Goal: Information Seeking & Learning: Compare options

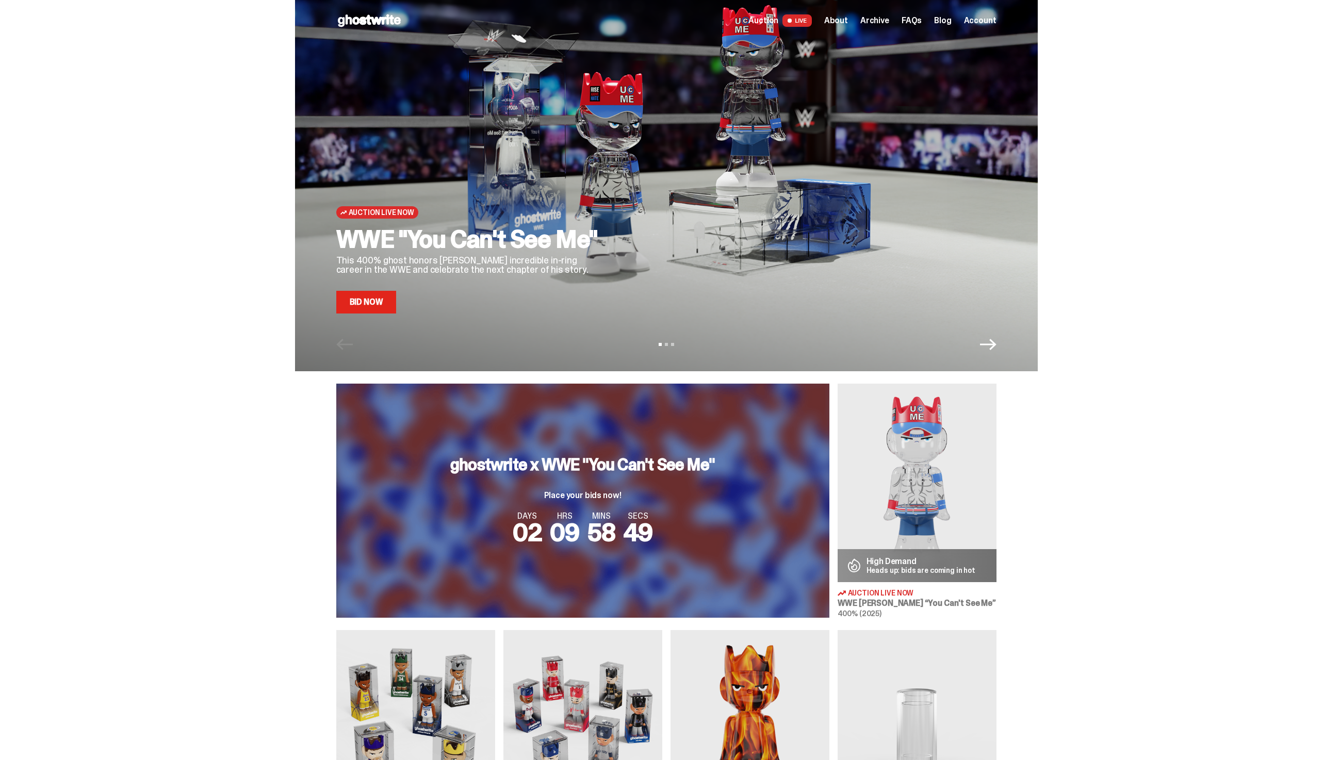
click at [382, 308] on link "Bid Now" at bounding box center [366, 302] width 60 height 23
click at [907, 446] on img at bounding box center [916, 483] width 159 height 199
click at [892, 422] on img at bounding box center [916, 483] width 159 height 199
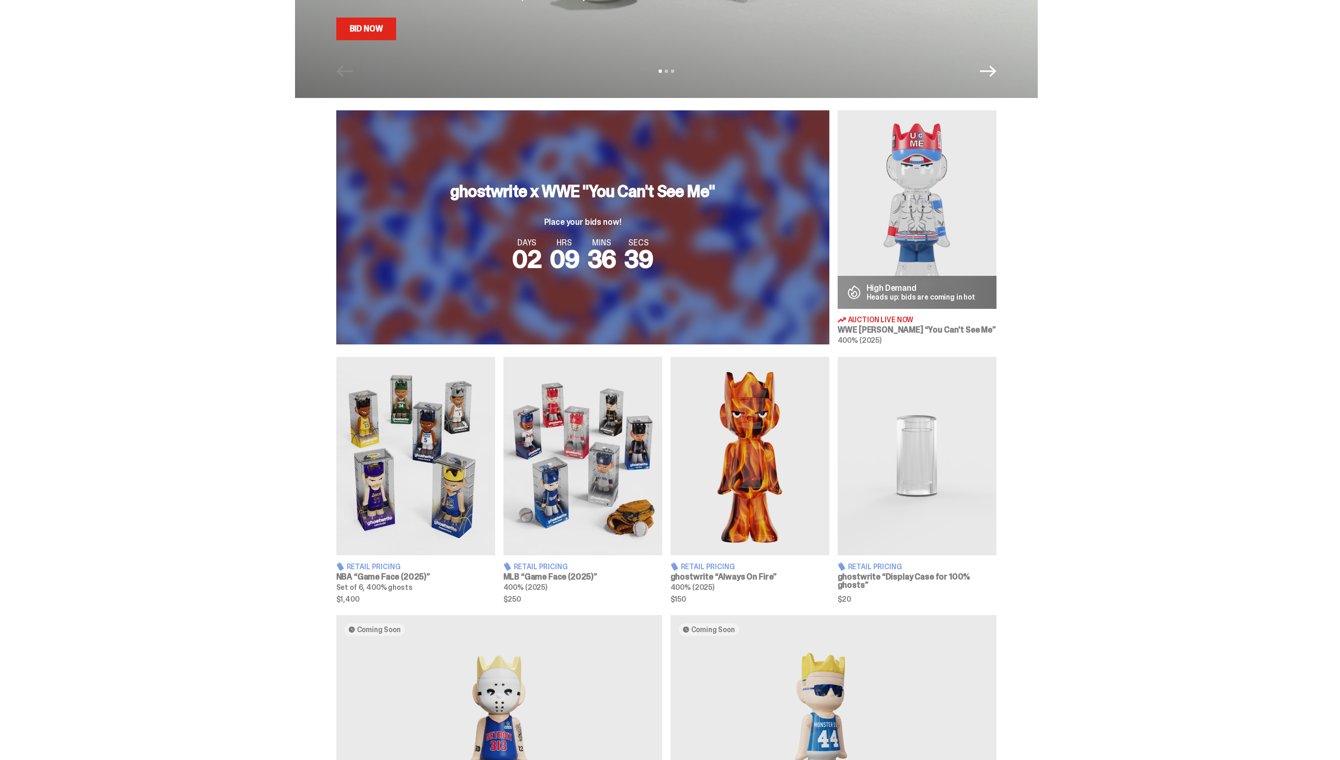
scroll to position [499, 0]
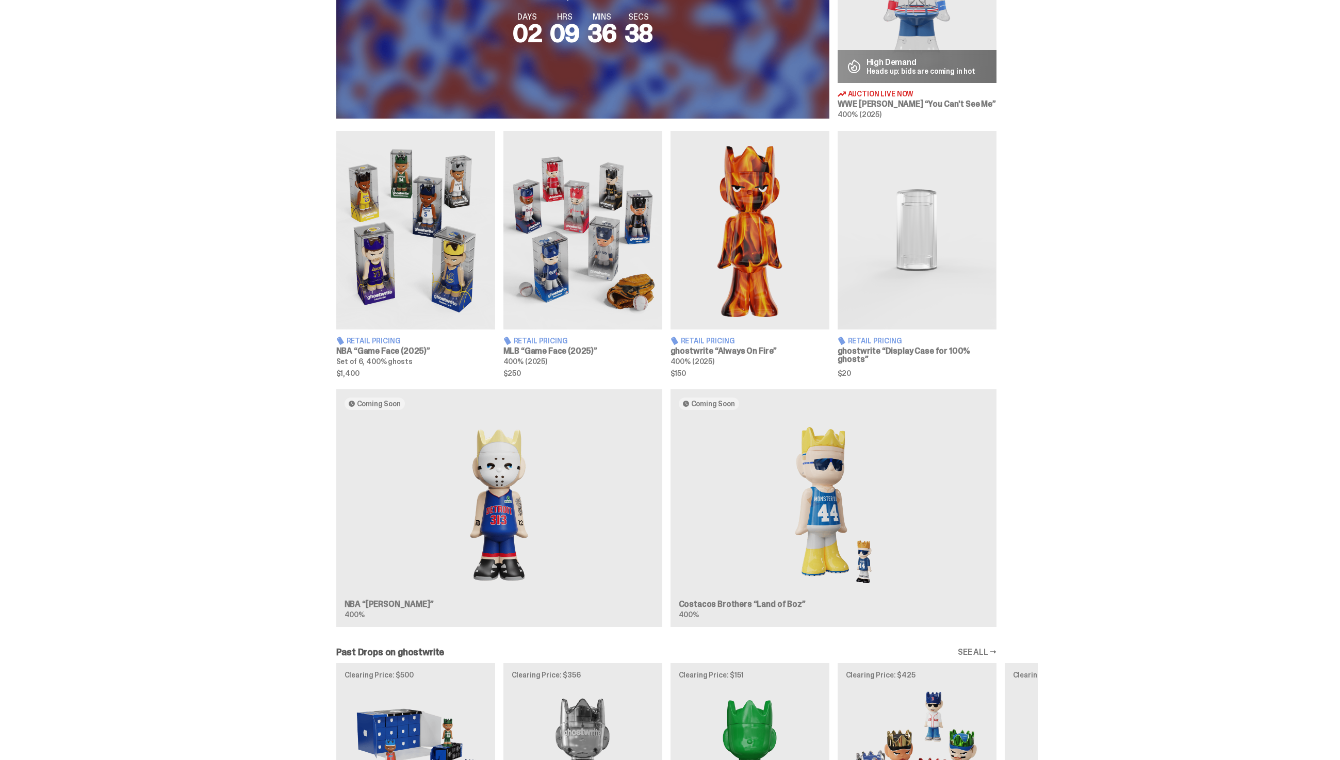
click at [568, 299] on img at bounding box center [582, 230] width 159 height 199
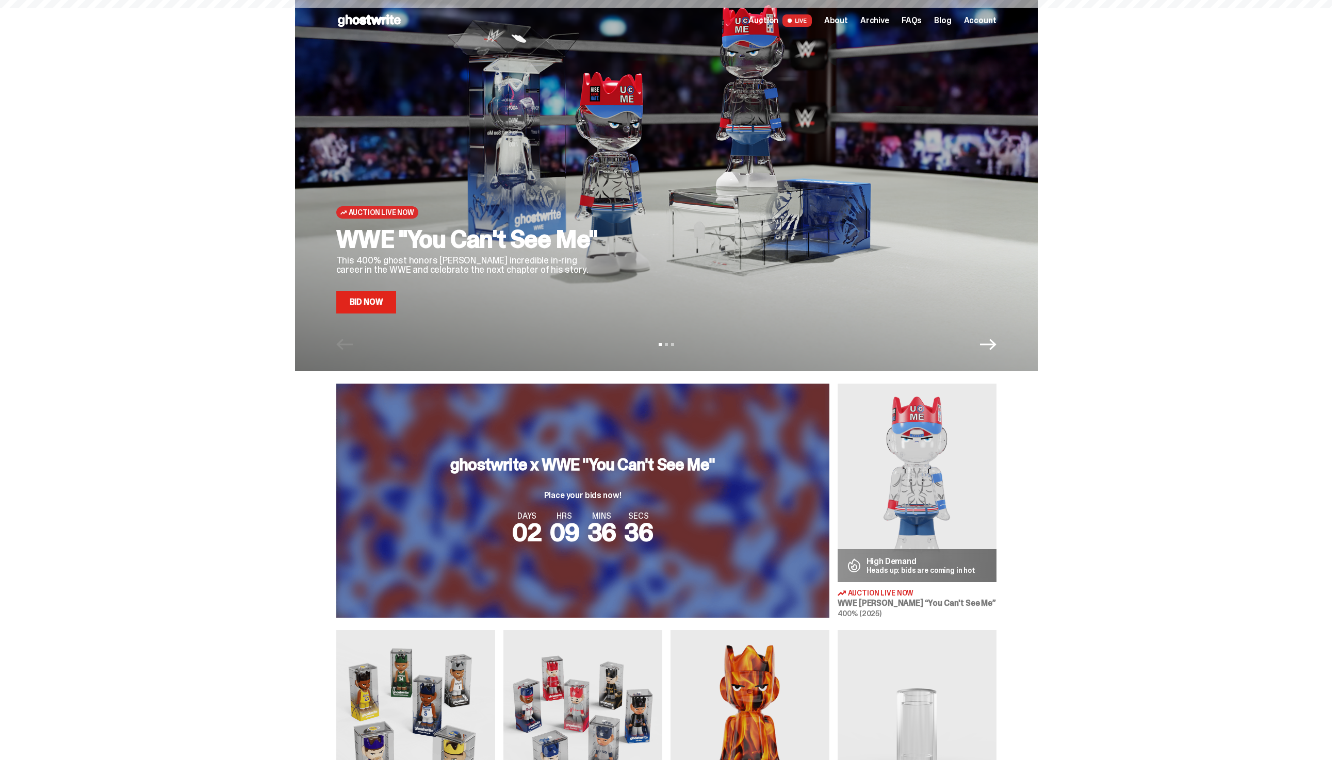
scroll to position [499, 0]
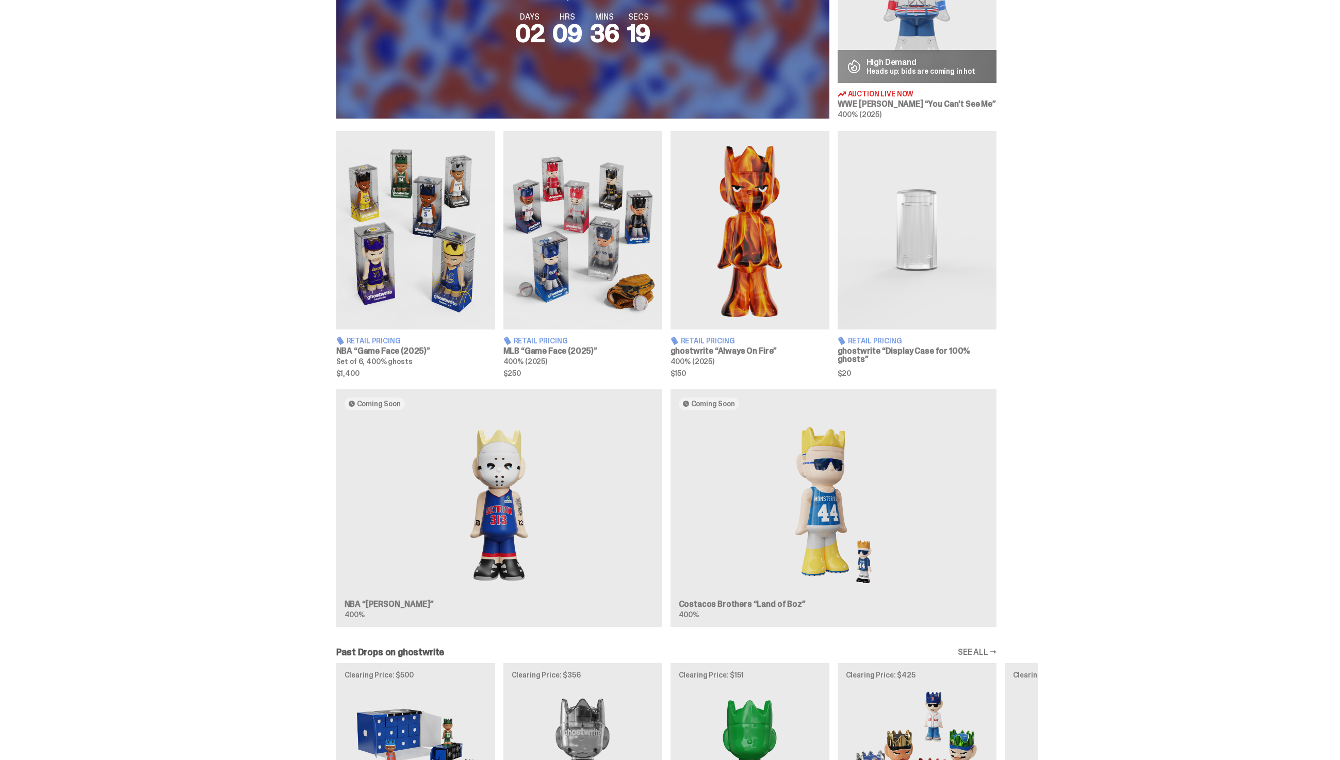
click at [573, 242] on img at bounding box center [582, 230] width 159 height 199
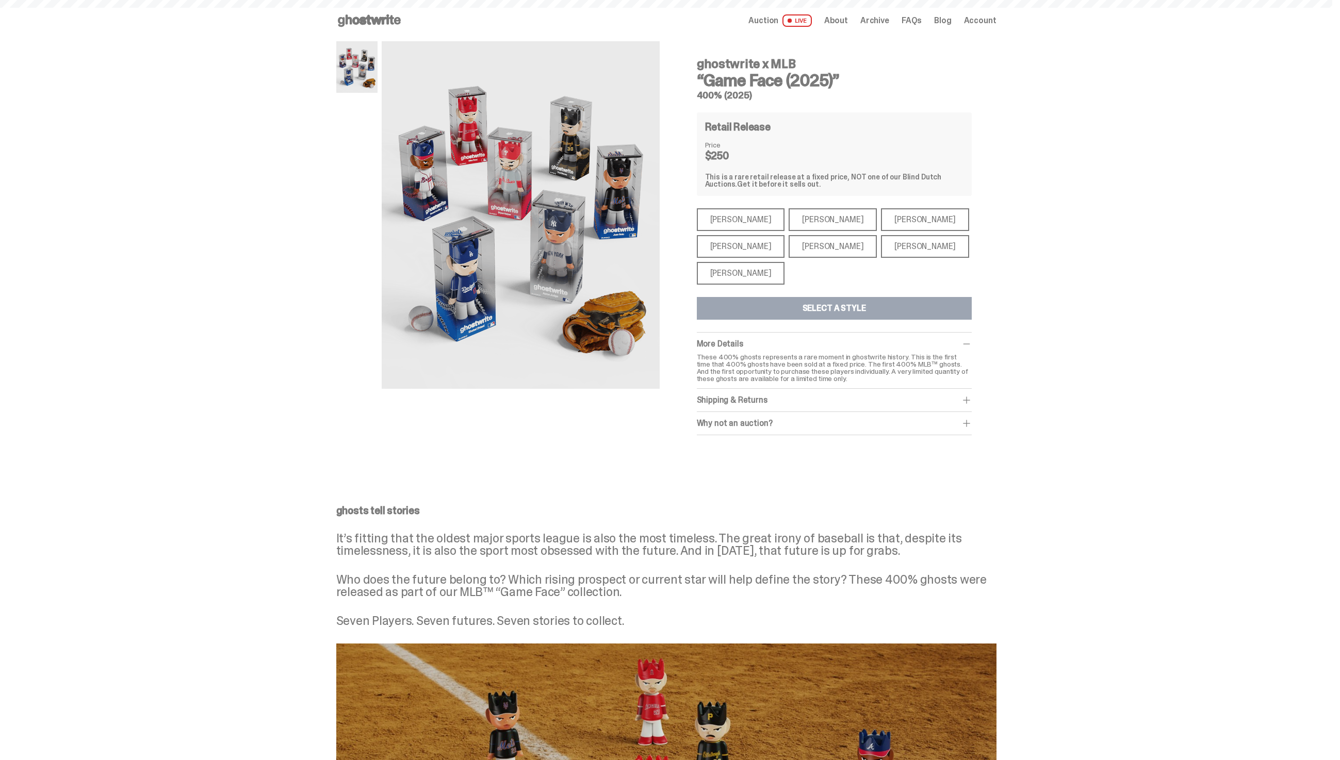
scroll to position [499, 0]
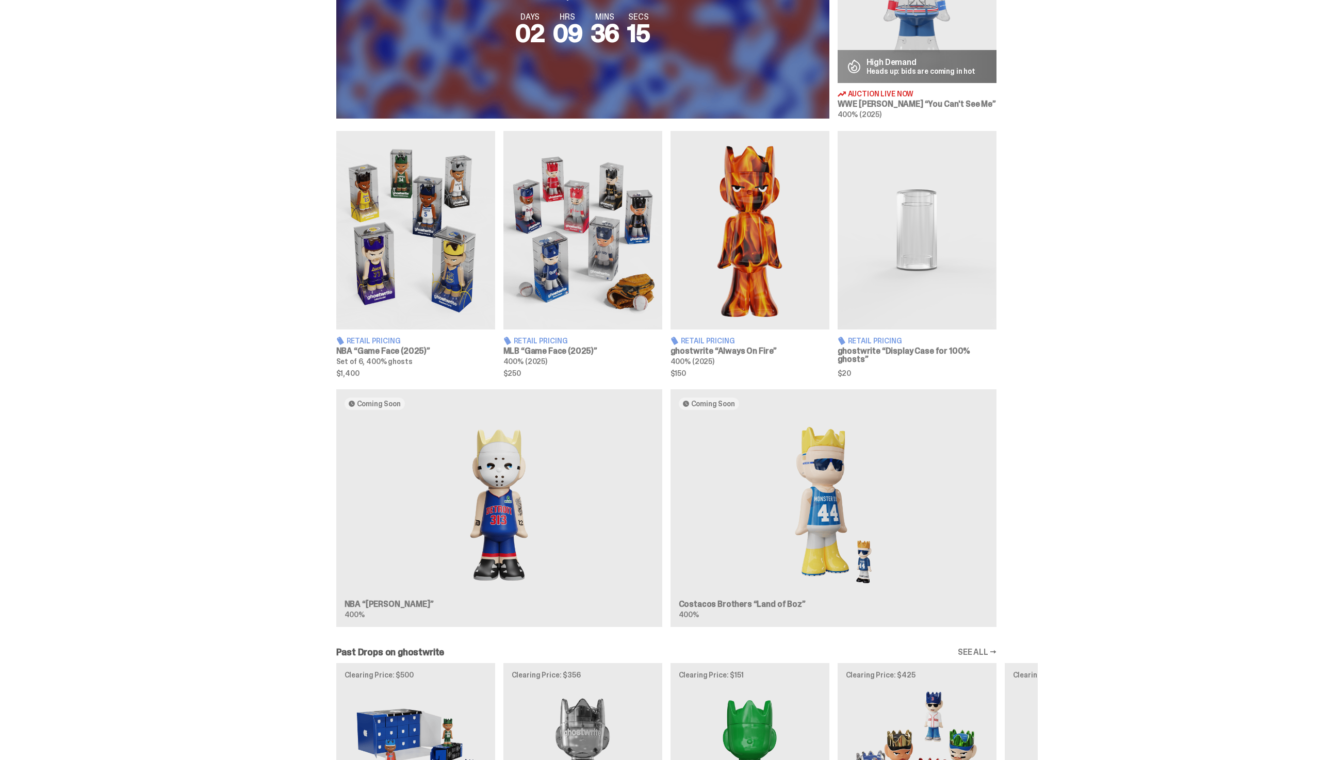
click at [467, 244] on img at bounding box center [415, 230] width 159 height 199
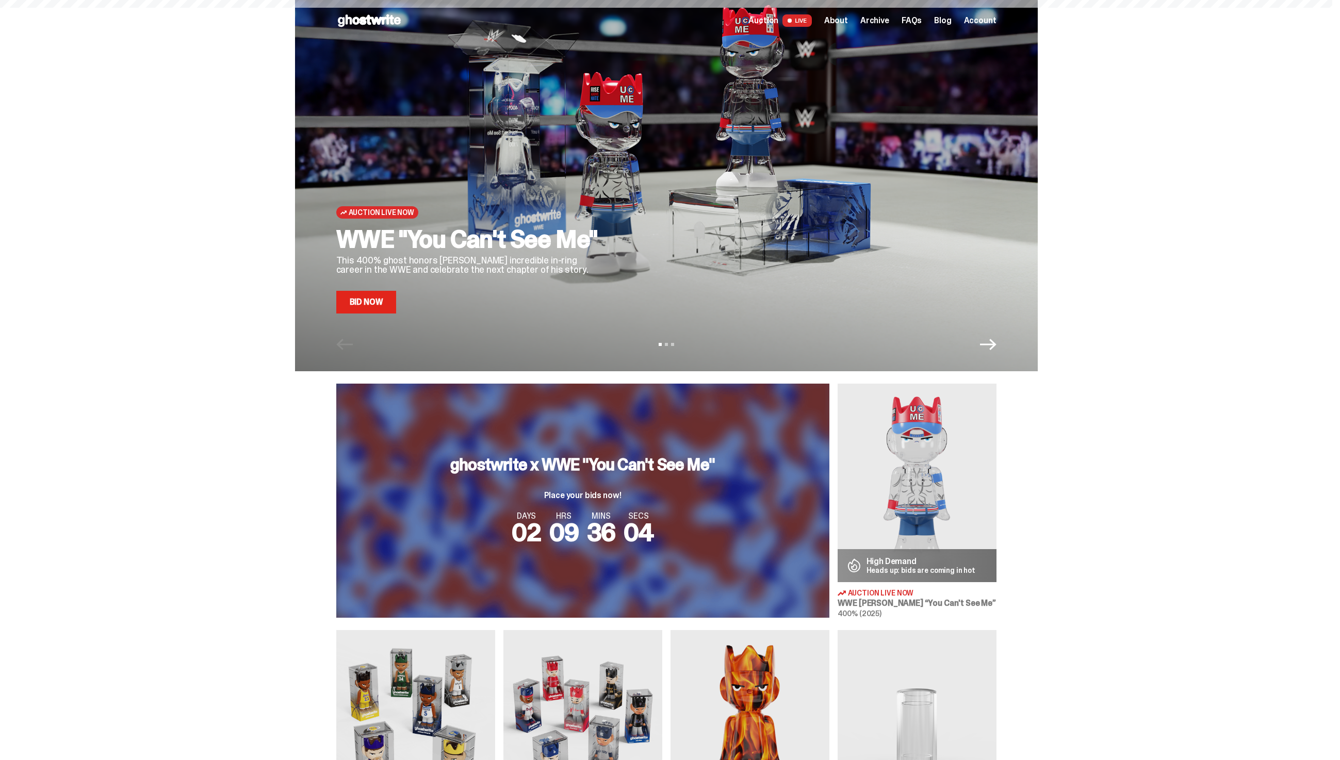
scroll to position [499, 0]
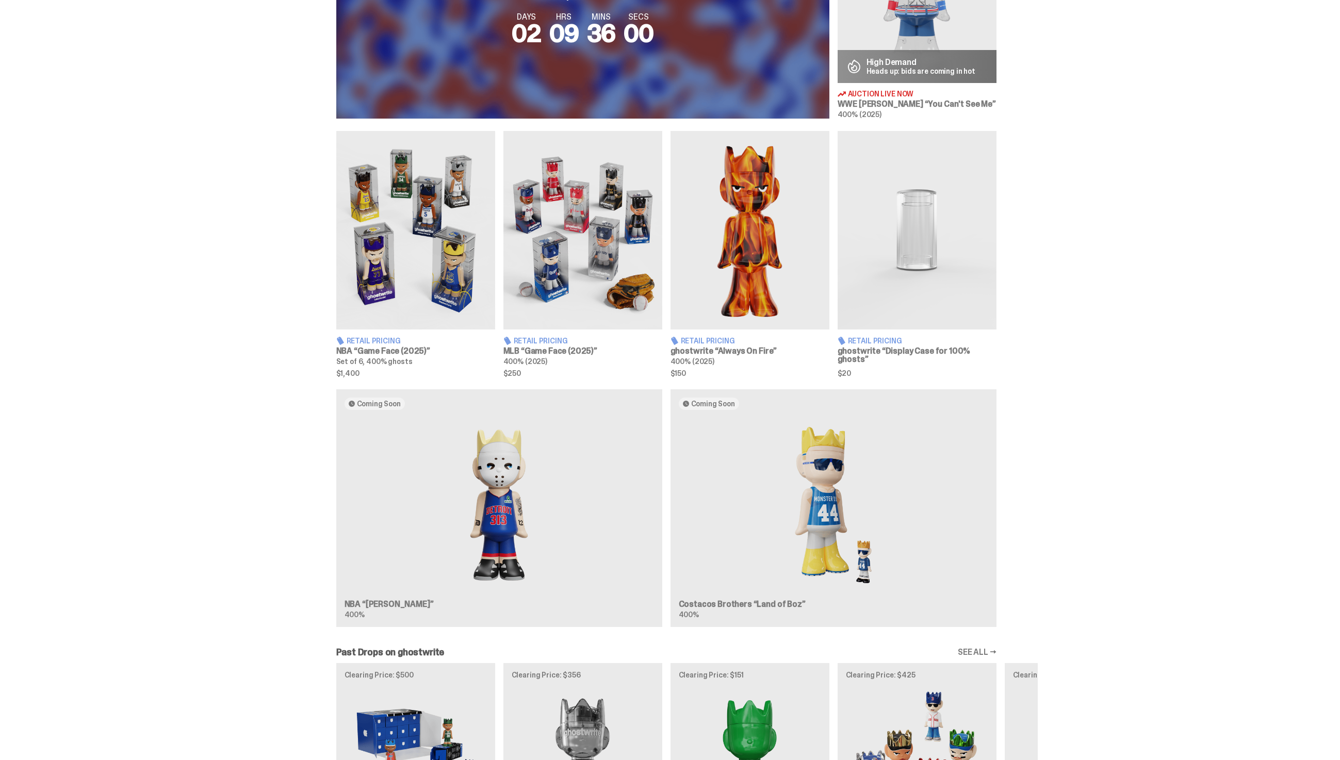
click at [488, 215] on img at bounding box center [415, 230] width 159 height 199
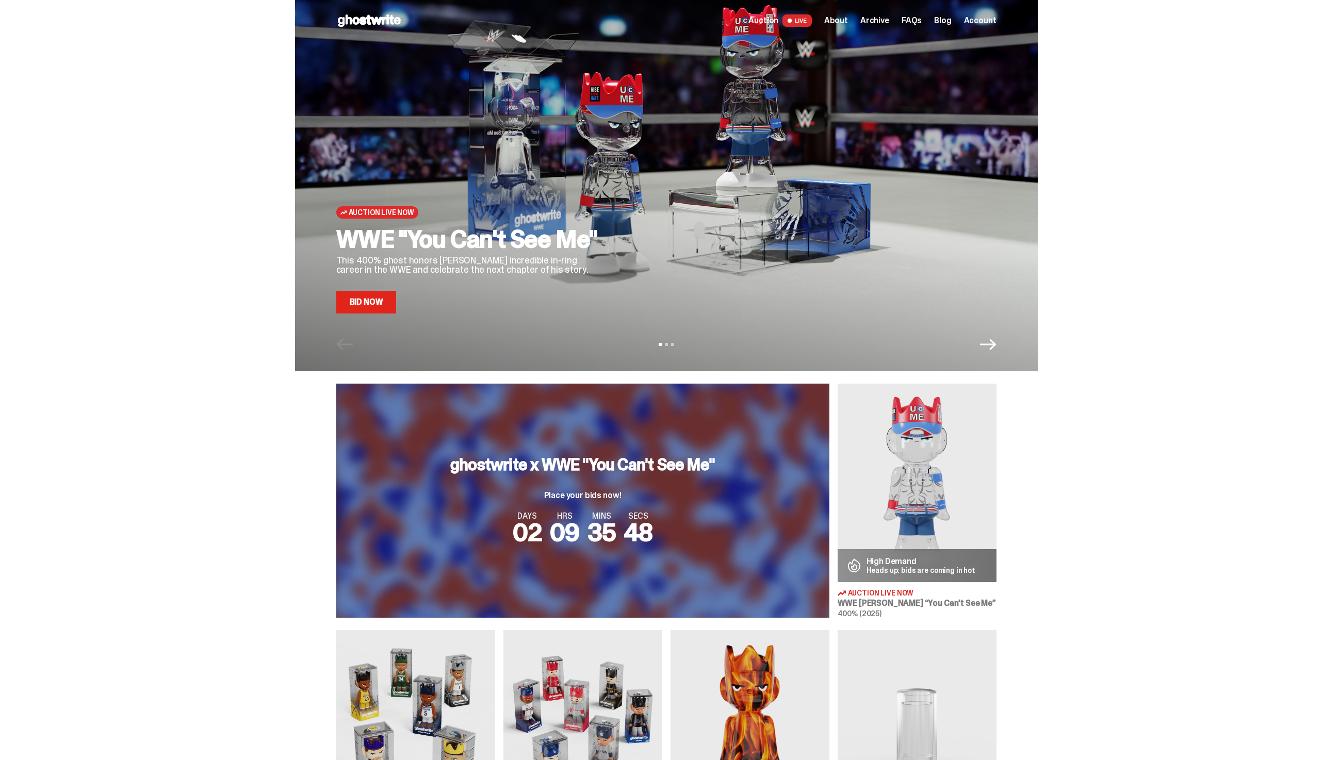
scroll to position [384, 0]
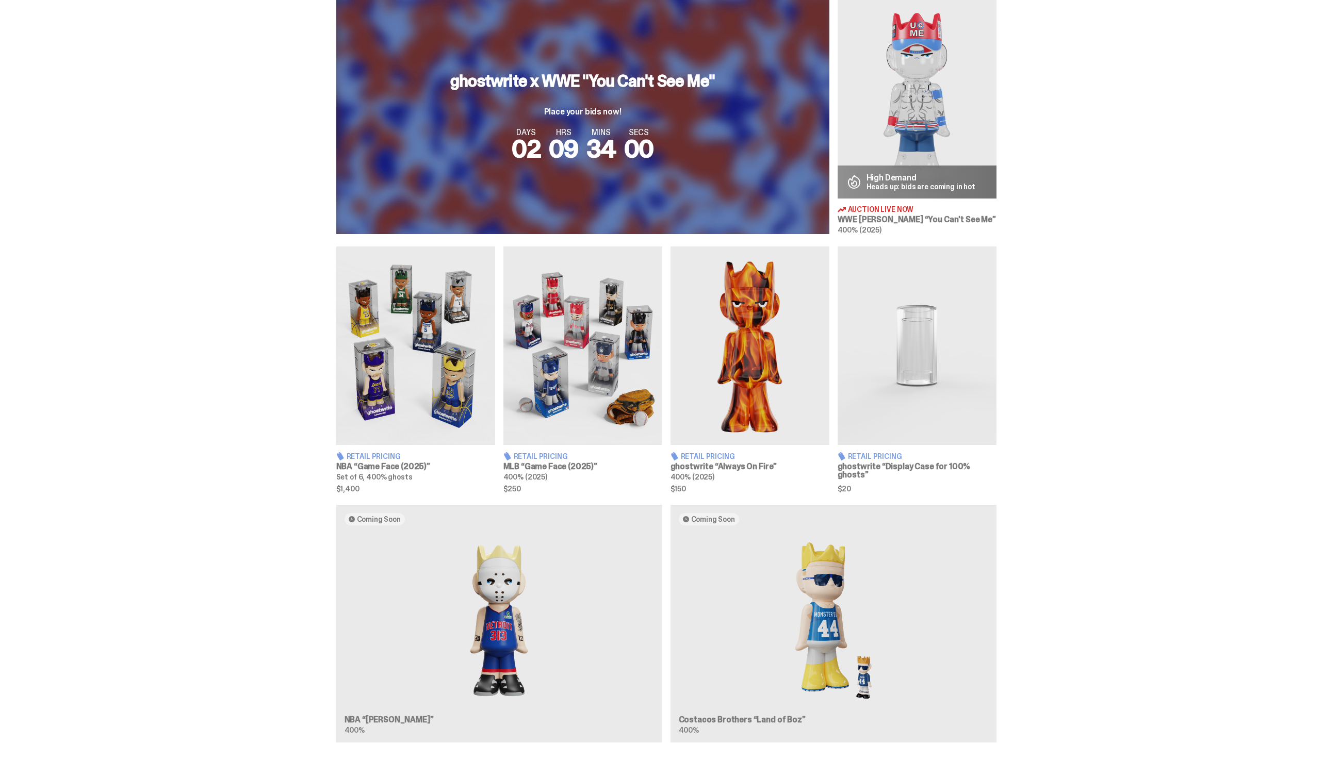
click at [458, 360] on img at bounding box center [415, 346] width 159 height 199
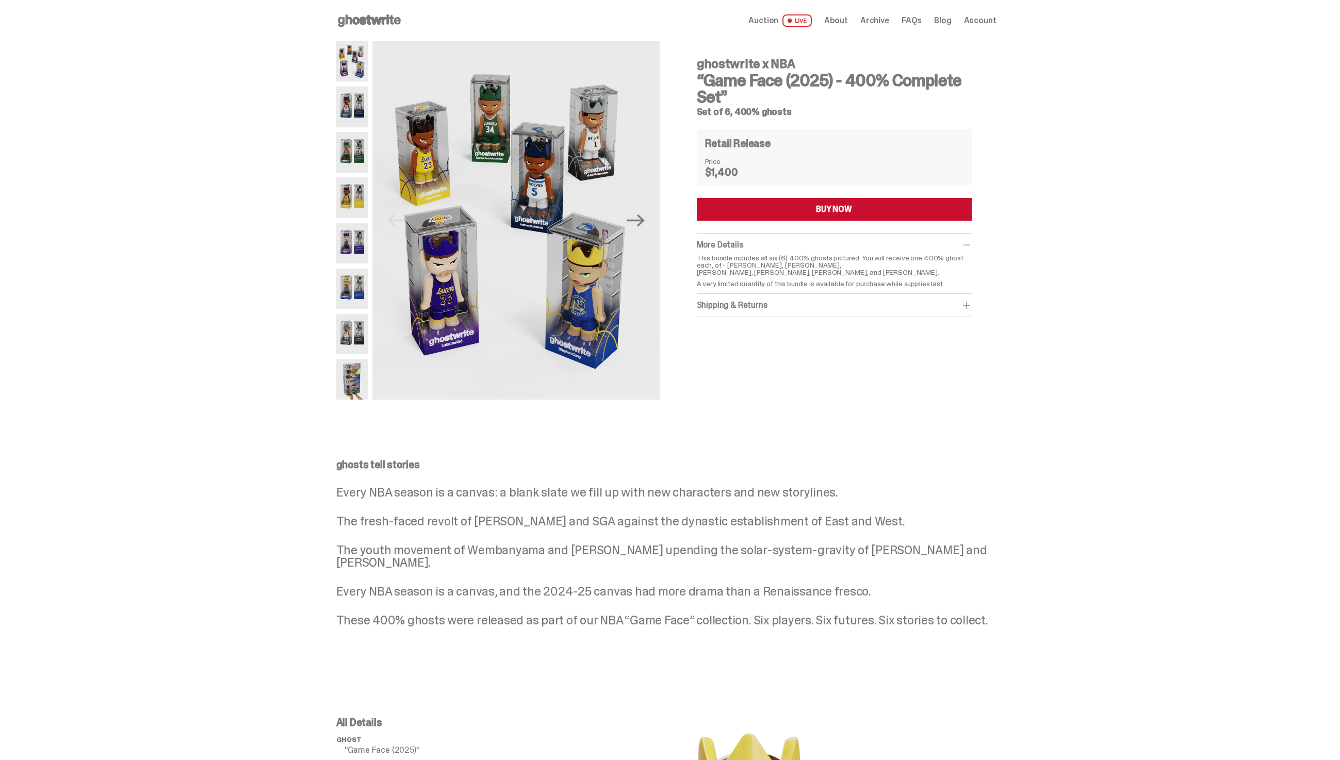
scroll to position [5, 0]
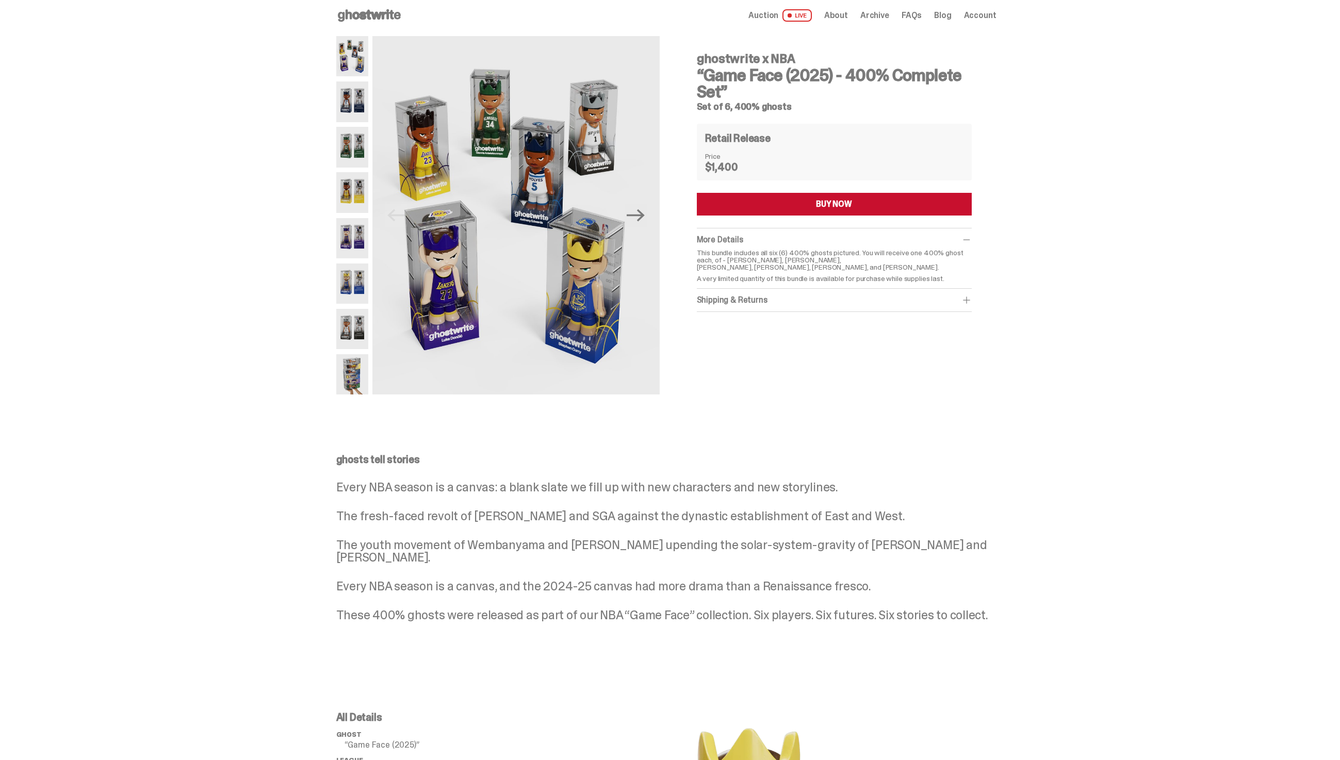
click at [718, 110] on h5 "Set of 6, 400% ghosts" at bounding box center [834, 106] width 275 height 9
click at [358, 108] on img at bounding box center [352, 101] width 32 height 40
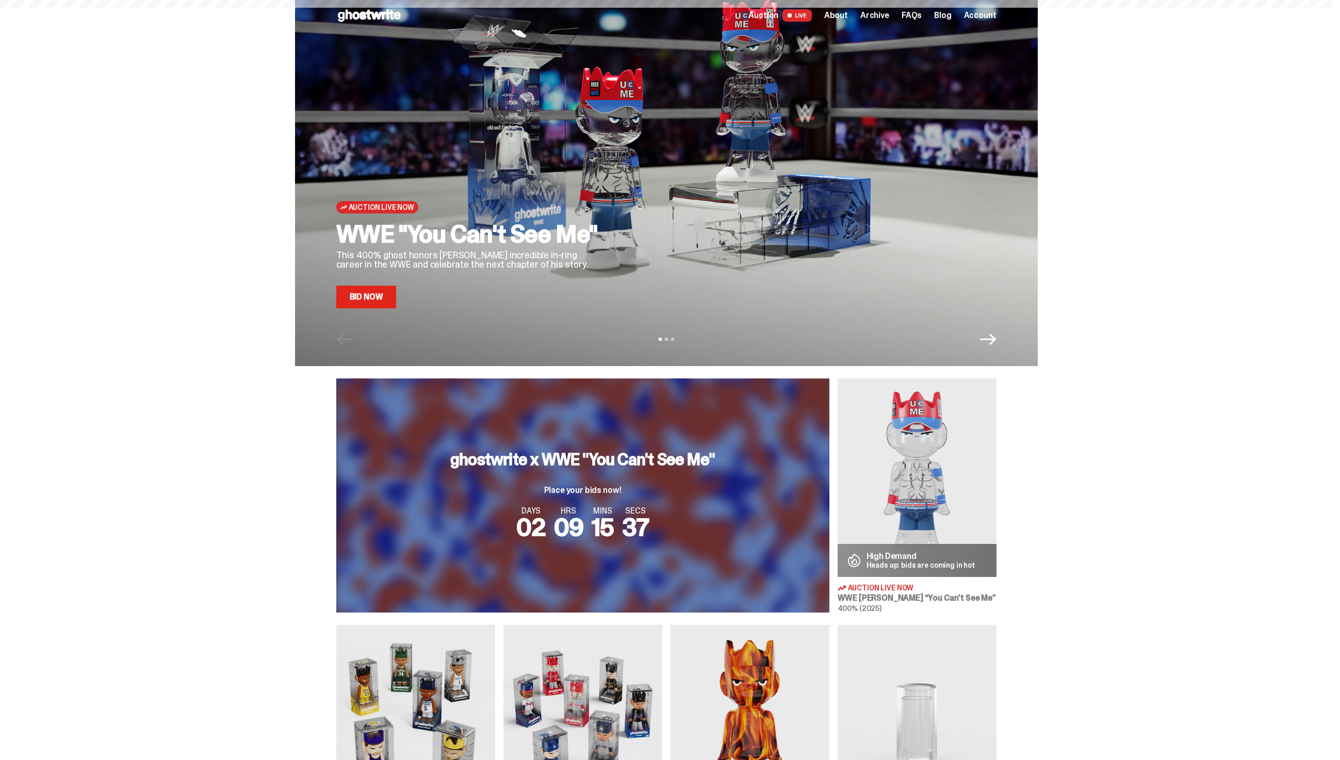
scroll to position [384, 0]
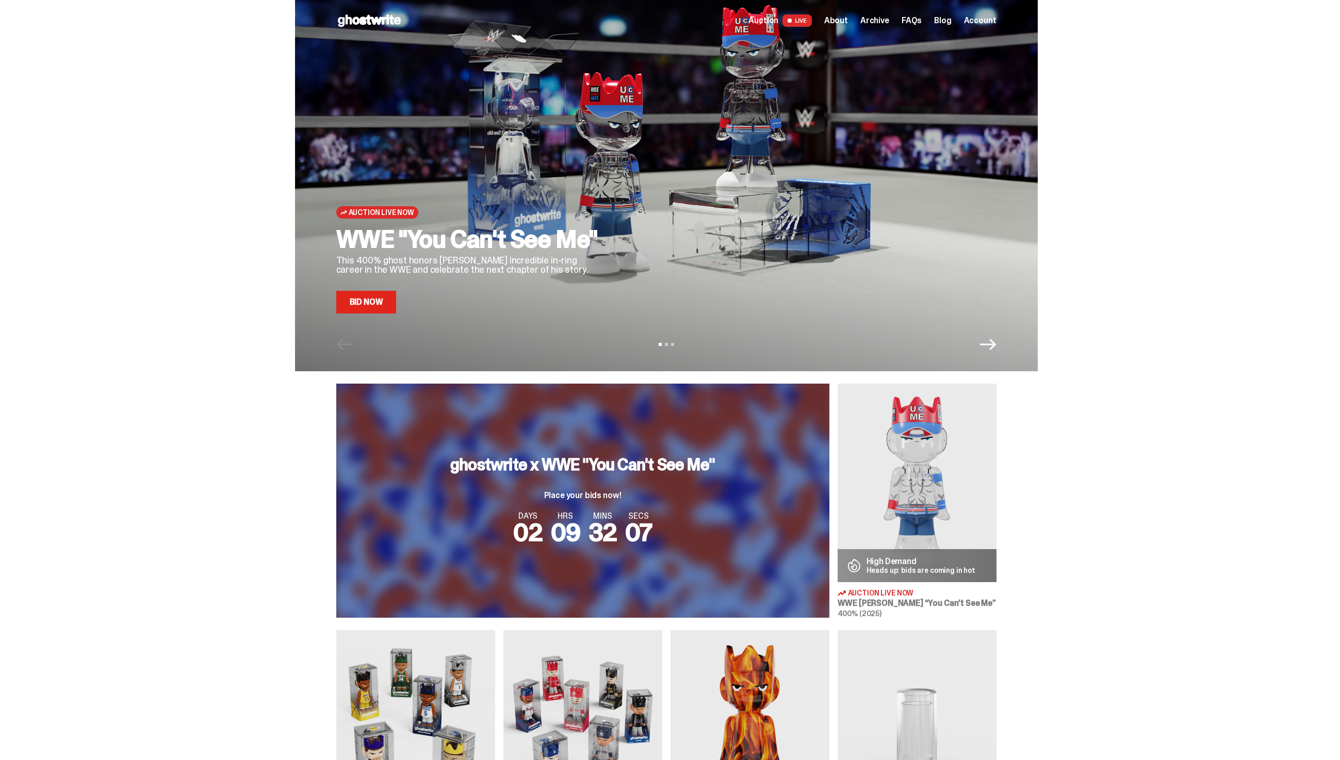
click at [349, 309] on link "Bid Now" at bounding box center [366, 302] width 60 height 23
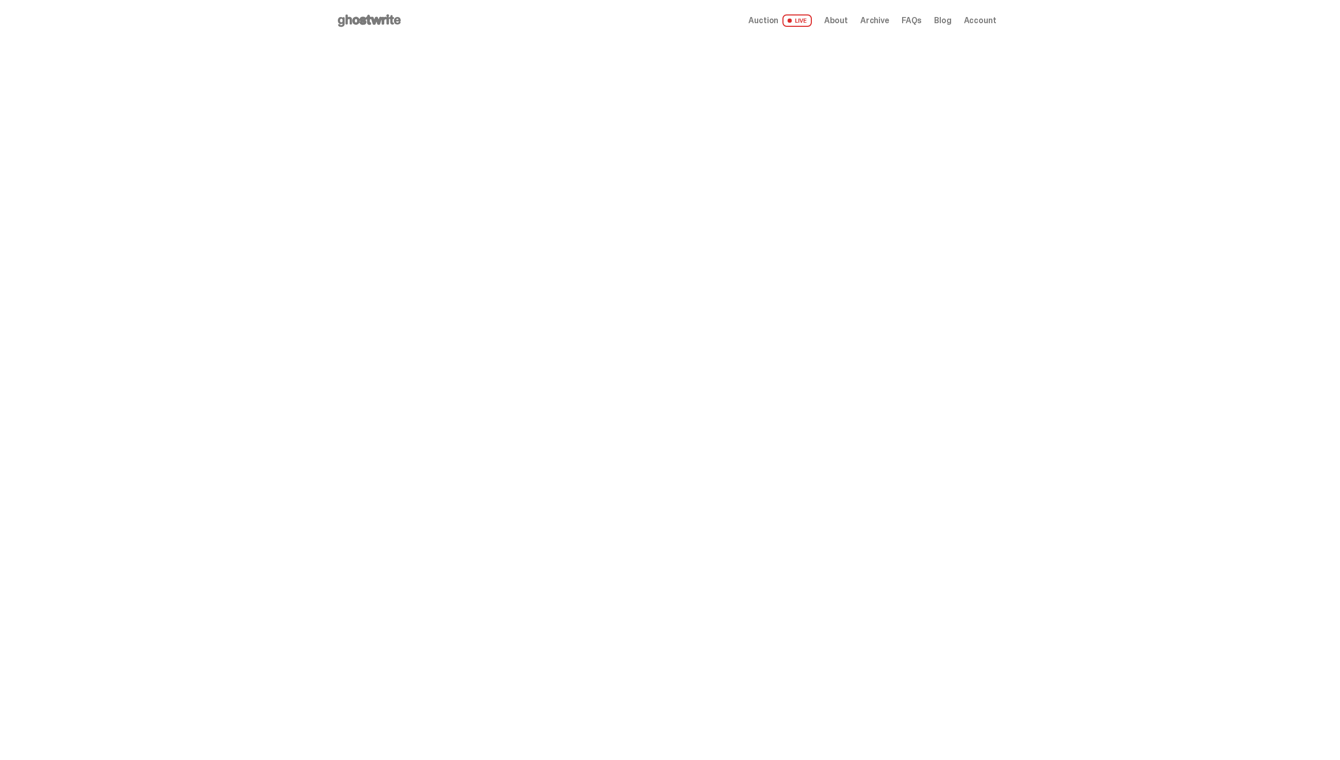
scroll to position [384, 0]
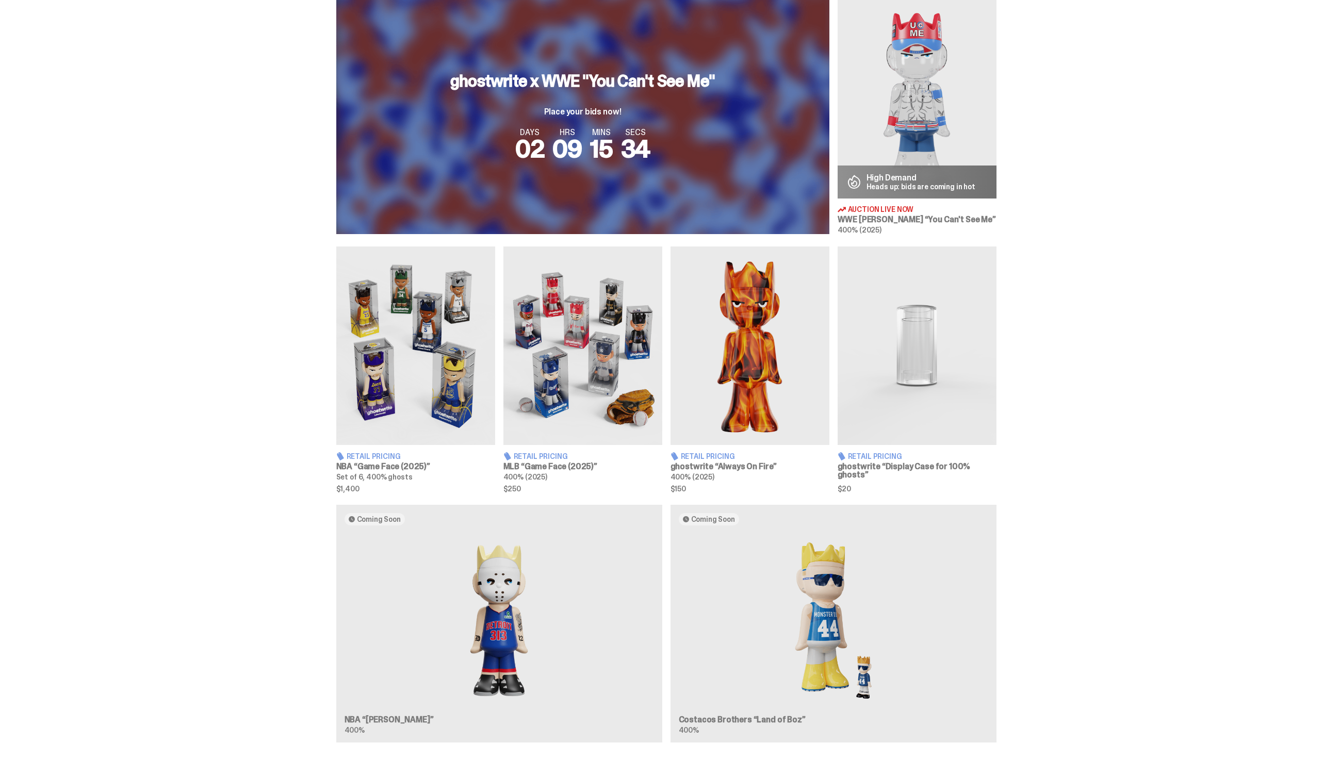
click at [582, 367] on img at bounding box center [582, 346] width 159 height 199
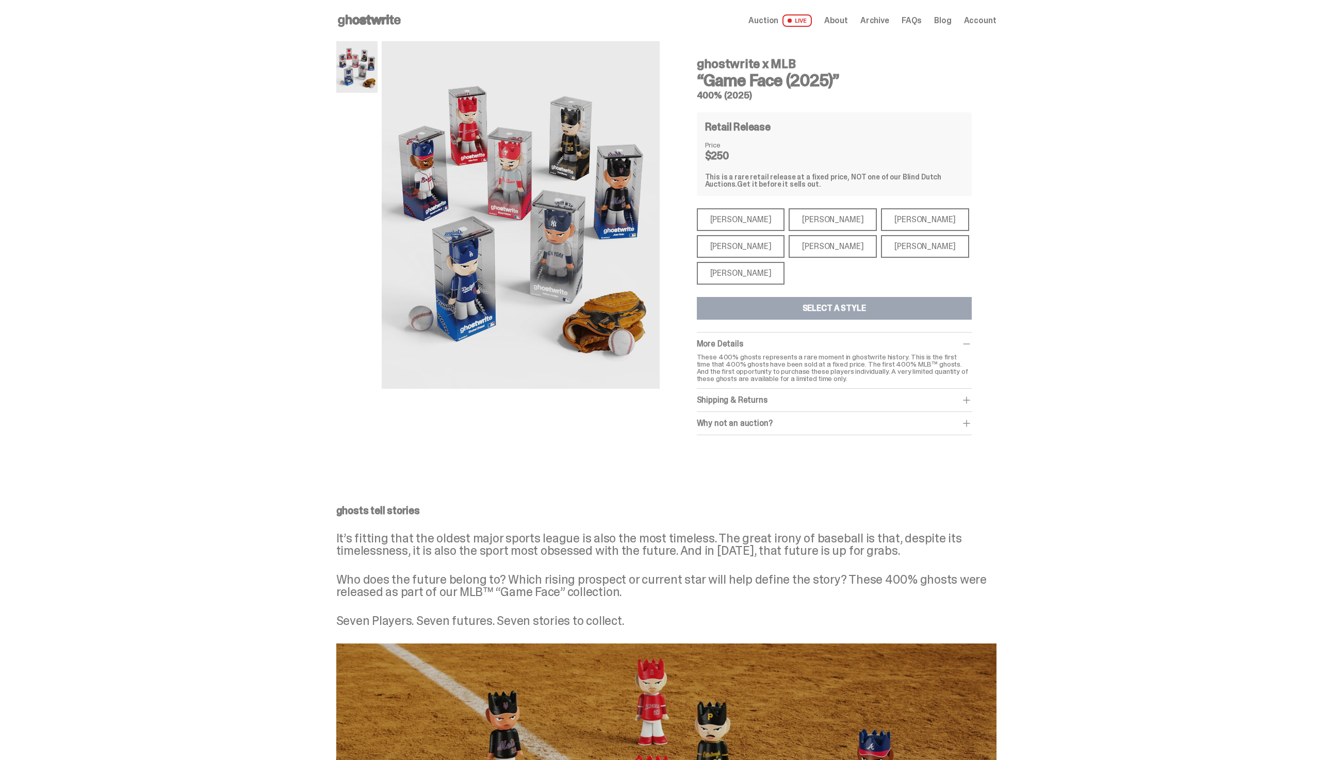
click at [380, 5] on div "Open main menu Home Auction LIVE About Archive FAQs Blog Account" at bounding box center [666, 20] width 660 height 41
click at [375, 15] on icon at bounding box center [369, 20] width 66 height 17
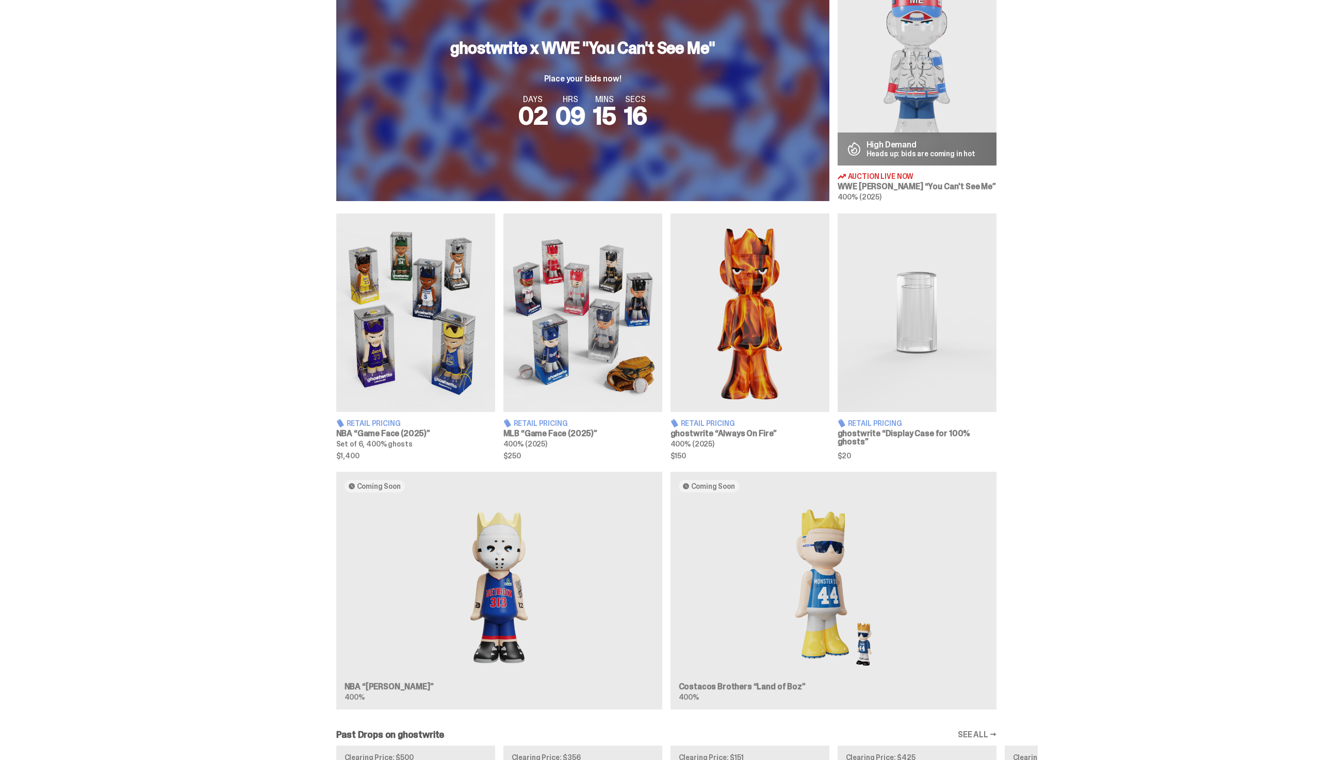
scroll to position [458, 0]
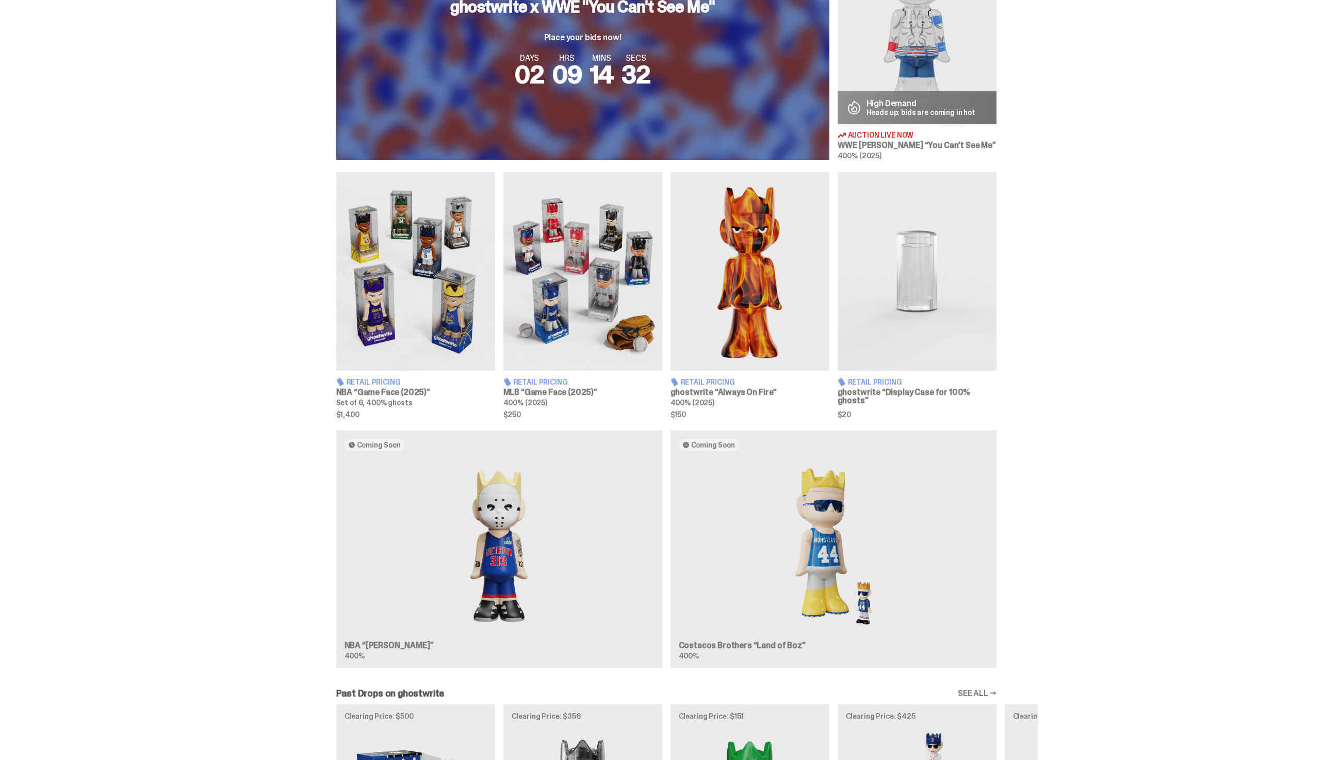
click at [725, 643] on div "Coming Soon NBA “[PERSON_NAME]” 400% Coming Soon Costacos Brothers “Land of Boz…" at bounding box center [666, 554] width 743 height 247
click at [545, 401] on span "400% (2025)" at bounding box center [525, 402] width 44 height 9
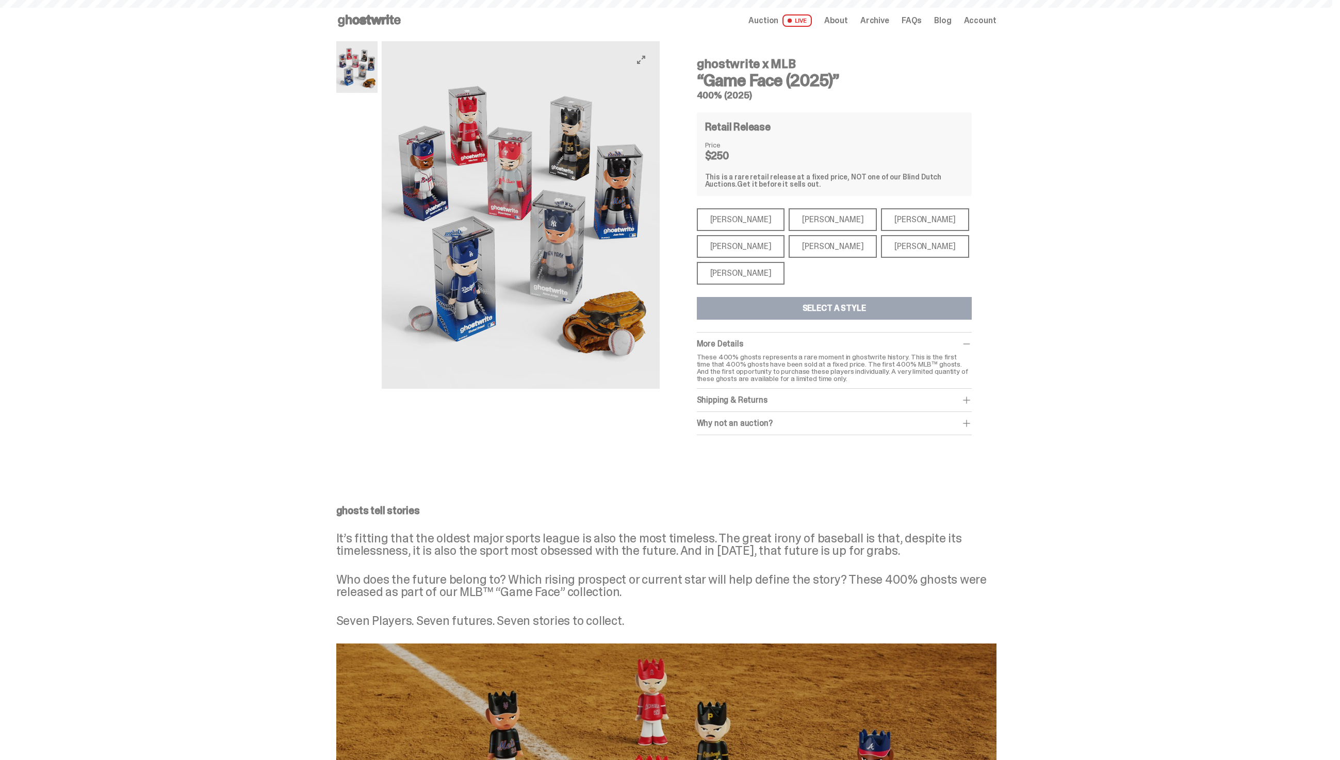
scroll to position [458, 0]
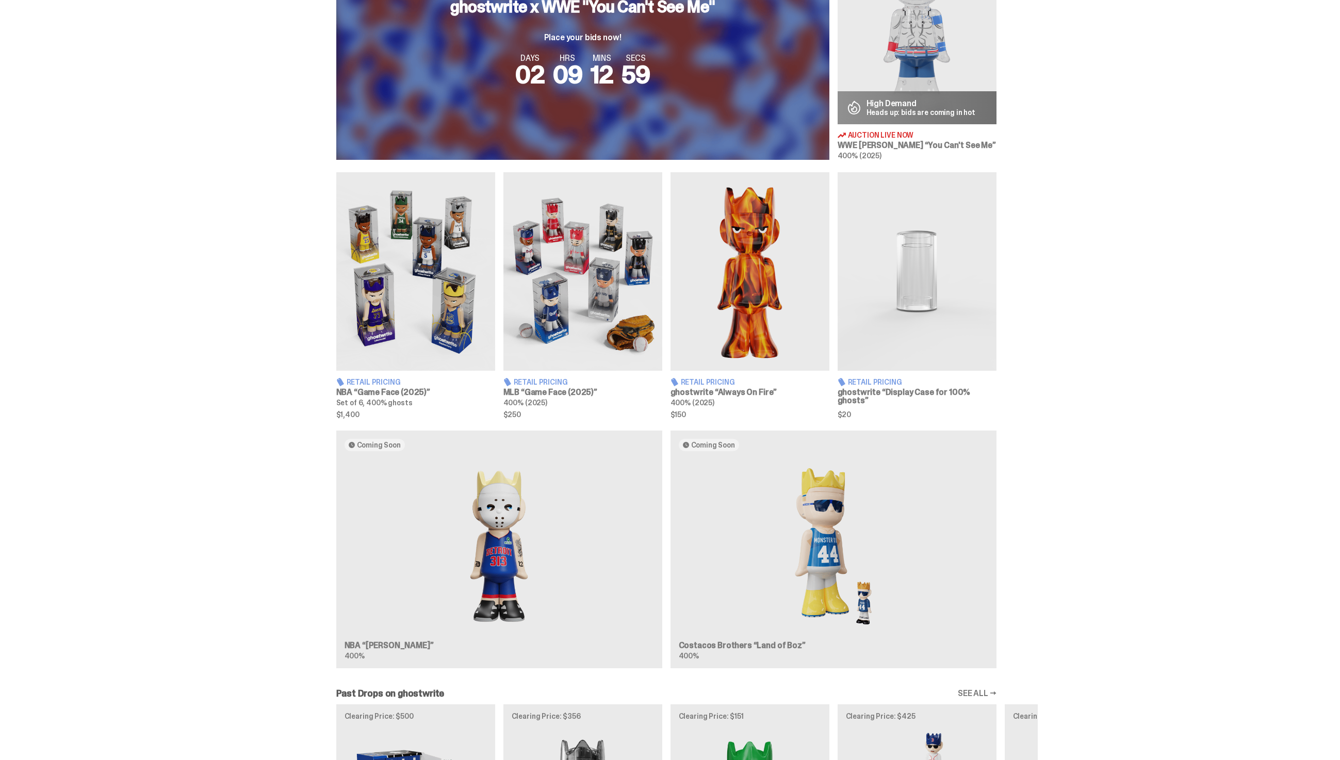
click at [449, 393] on h3 "NBA “Game Face (2025)”" at bounding box center [415, 392] width 159 height 8
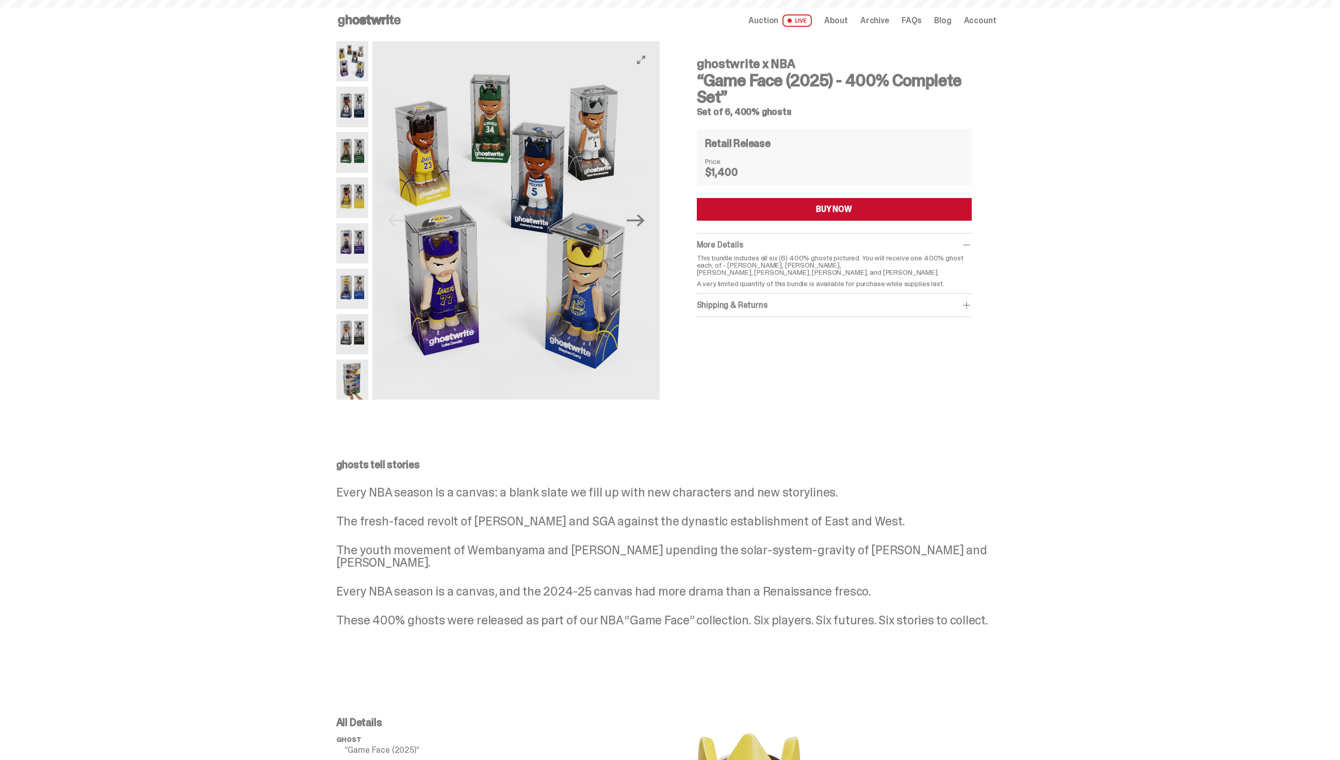
scroll to position [458, 0]
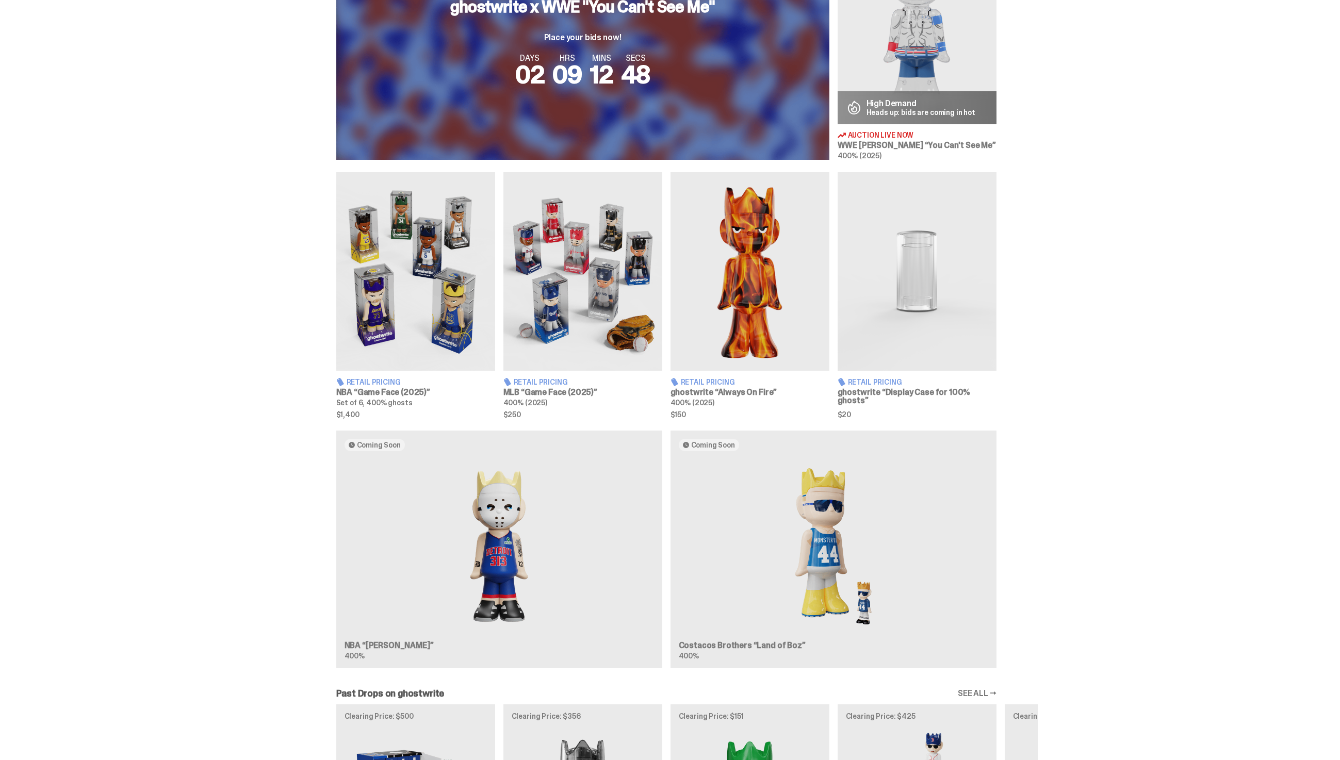
click at [598, 400] on div "400% (2025)" at bounding box center [582, 403] width 159 height 8
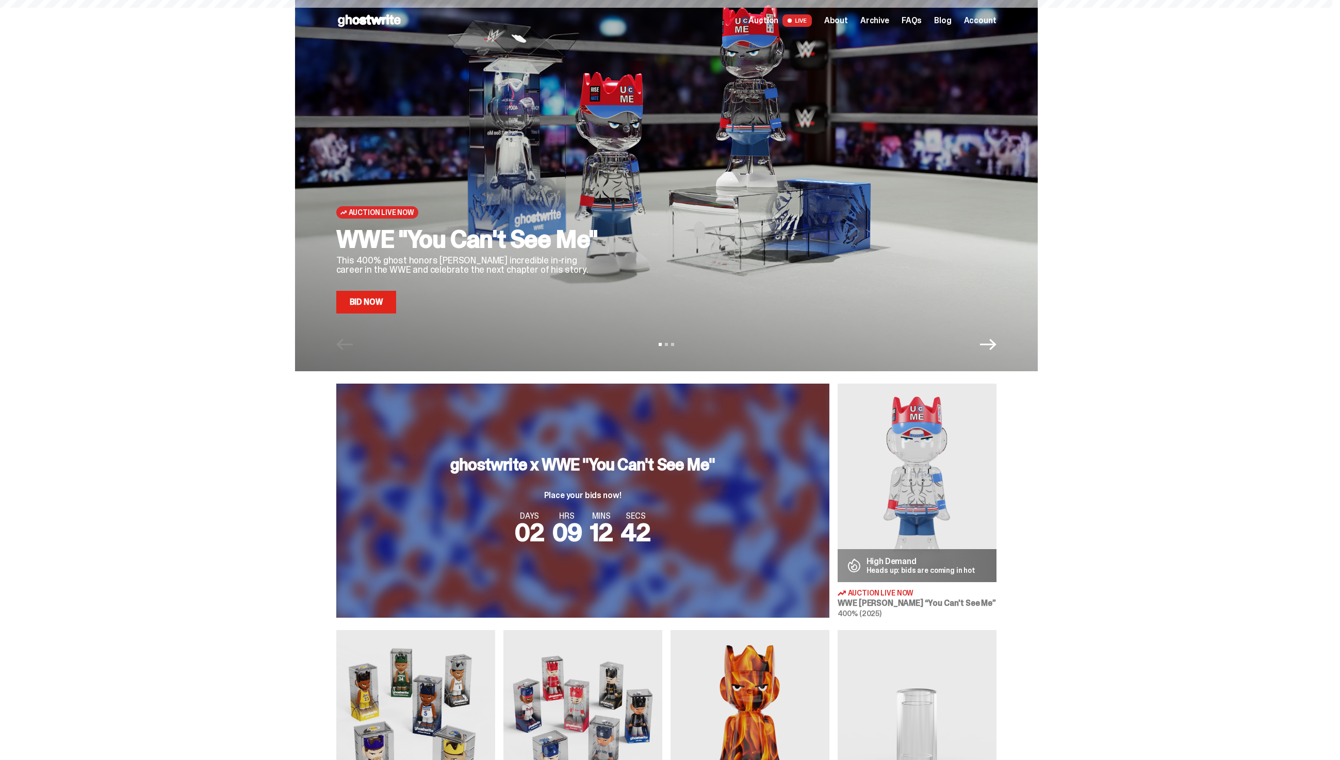
scroll to position [458, 0]
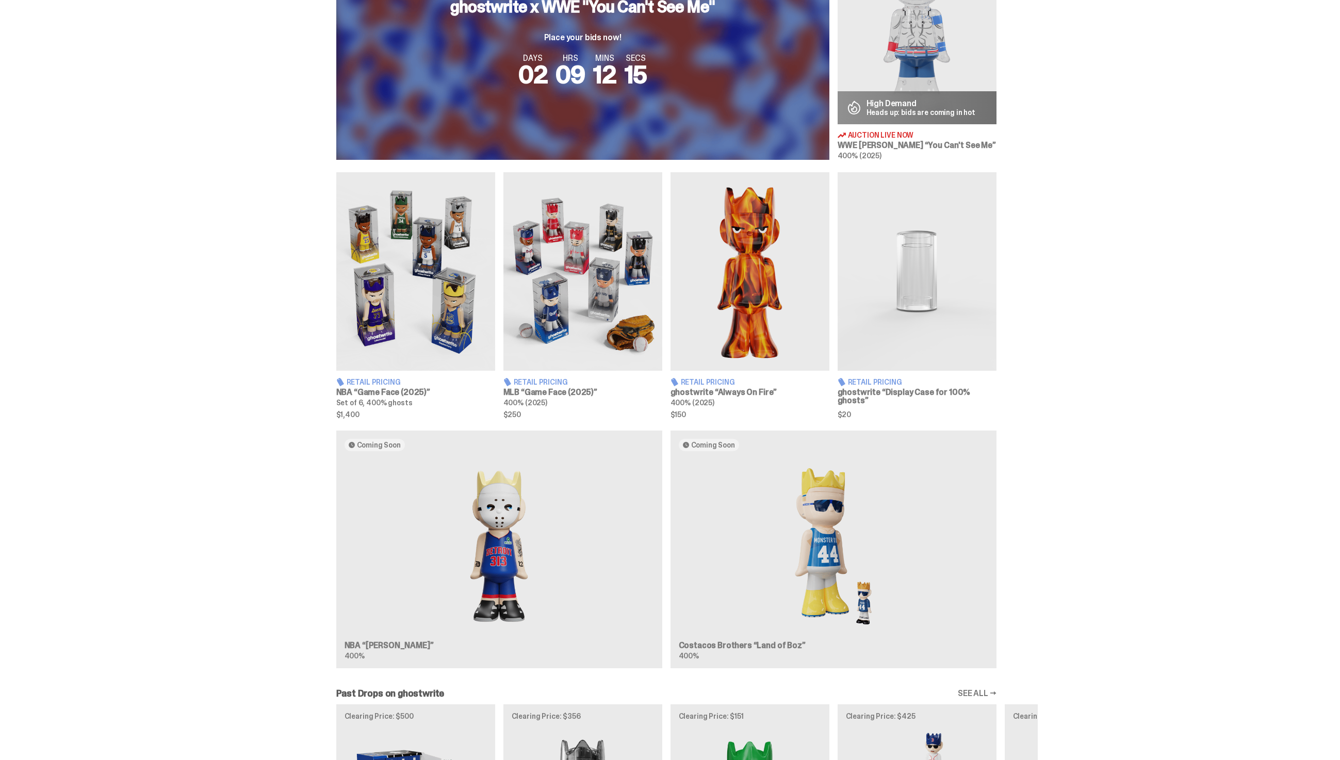
click at [794, 270] on img at bounding box center [749, 271] width 159 height 199
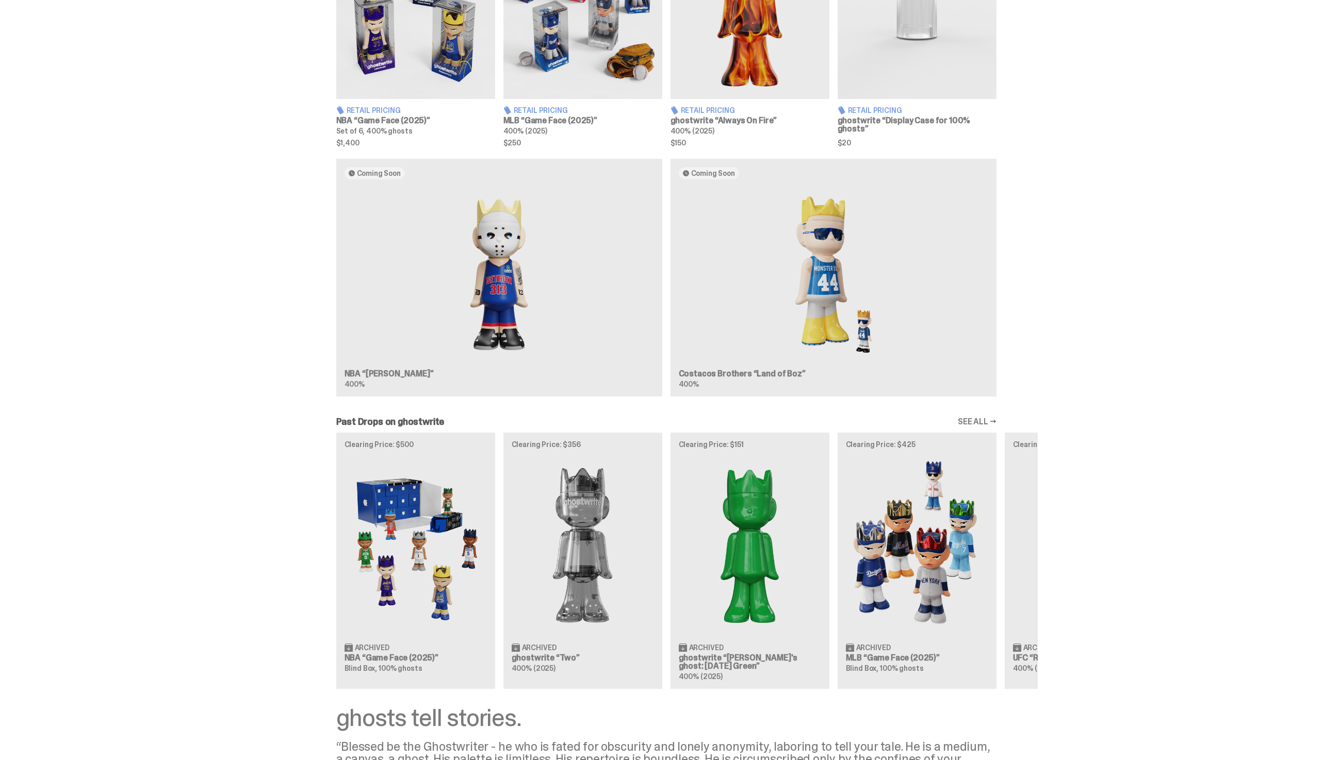
scroll to position [577, 0]
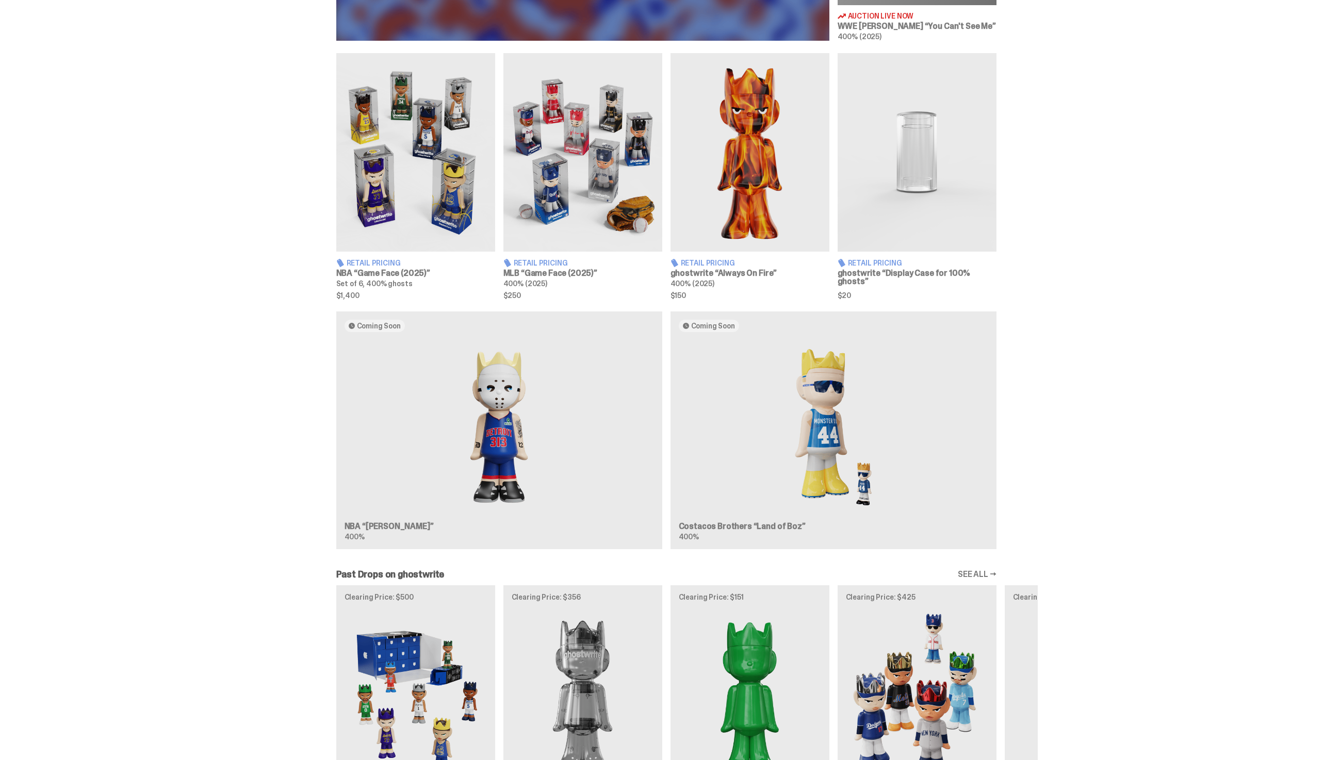
click at [584, 204] on img at bounding box center [582, 152] width 159 height 199
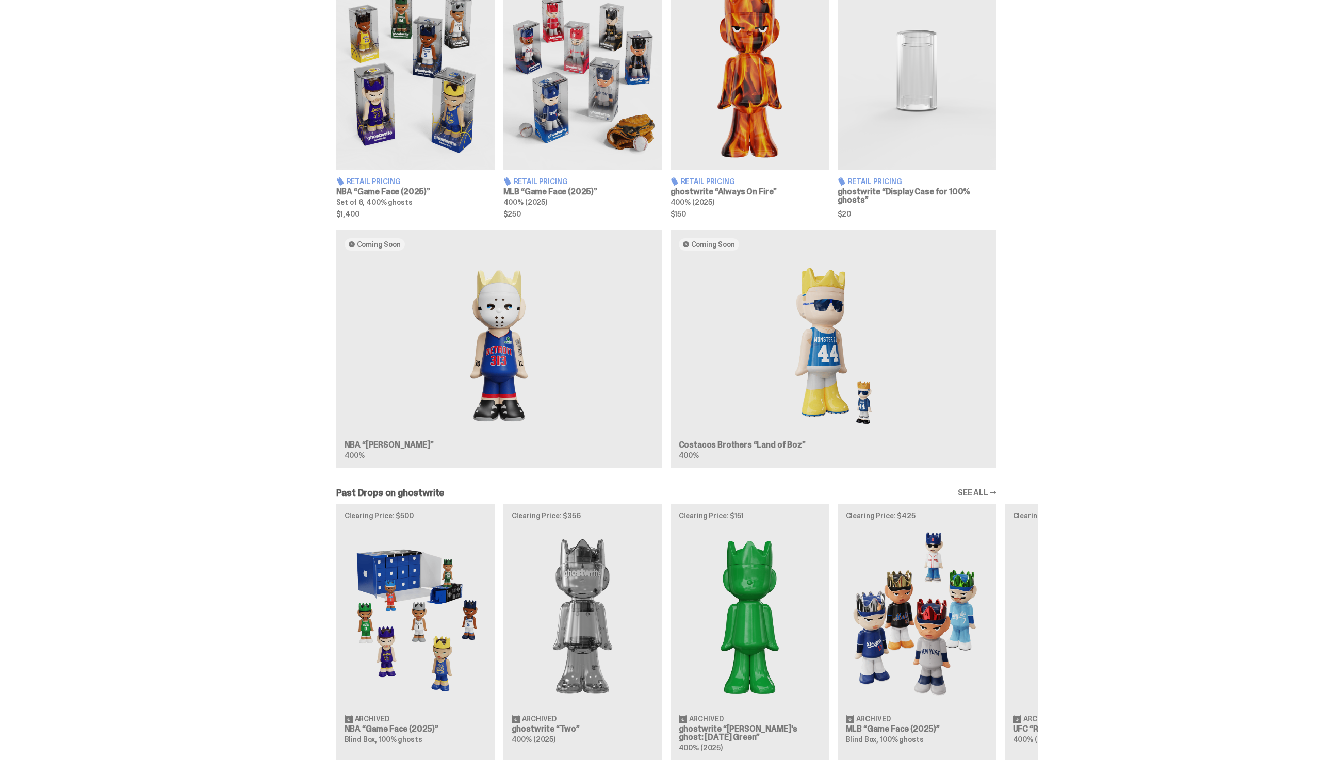
scroll to position [710, 0]
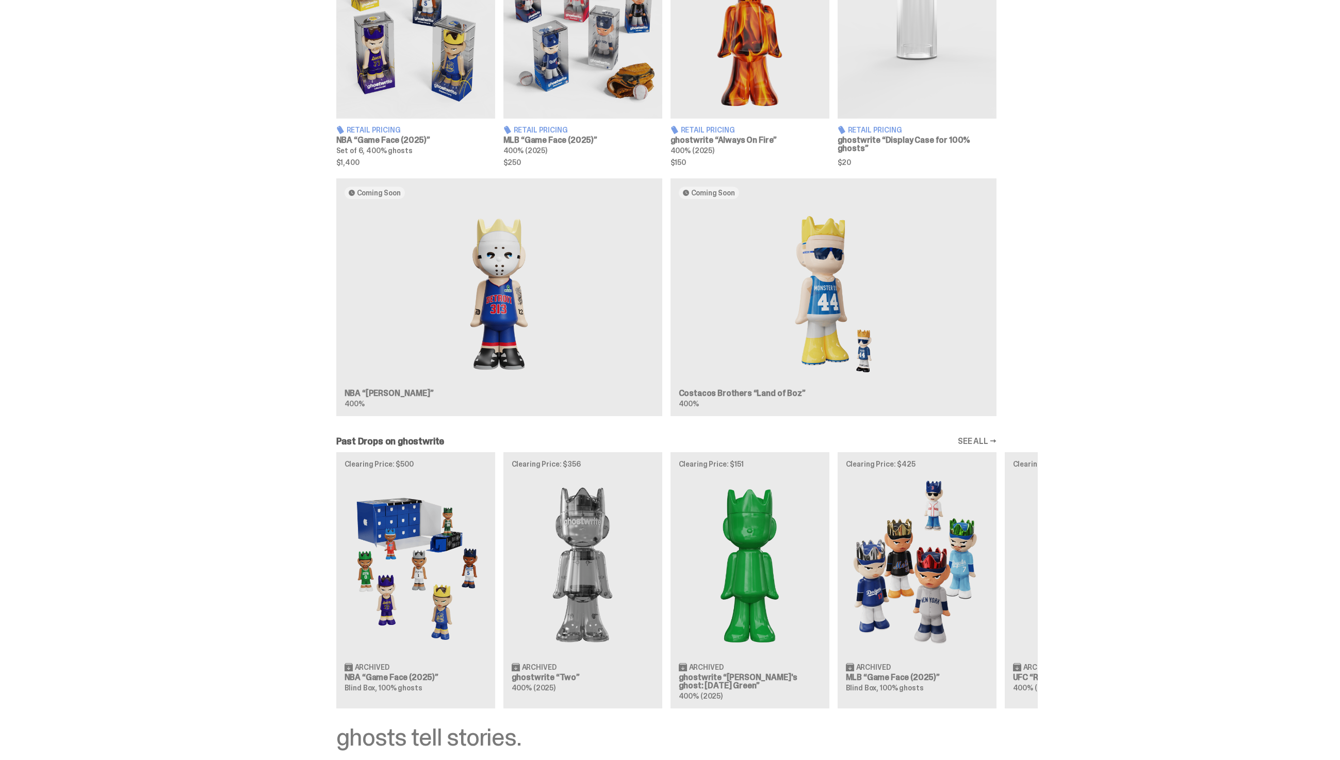
click at [605, 583] on div "Clearing Price: $500 Archived NBA “Game Face (2025)” Blind Box, 100% ghosts Cle…" at bounding box center [666, 580] width 743 height 256
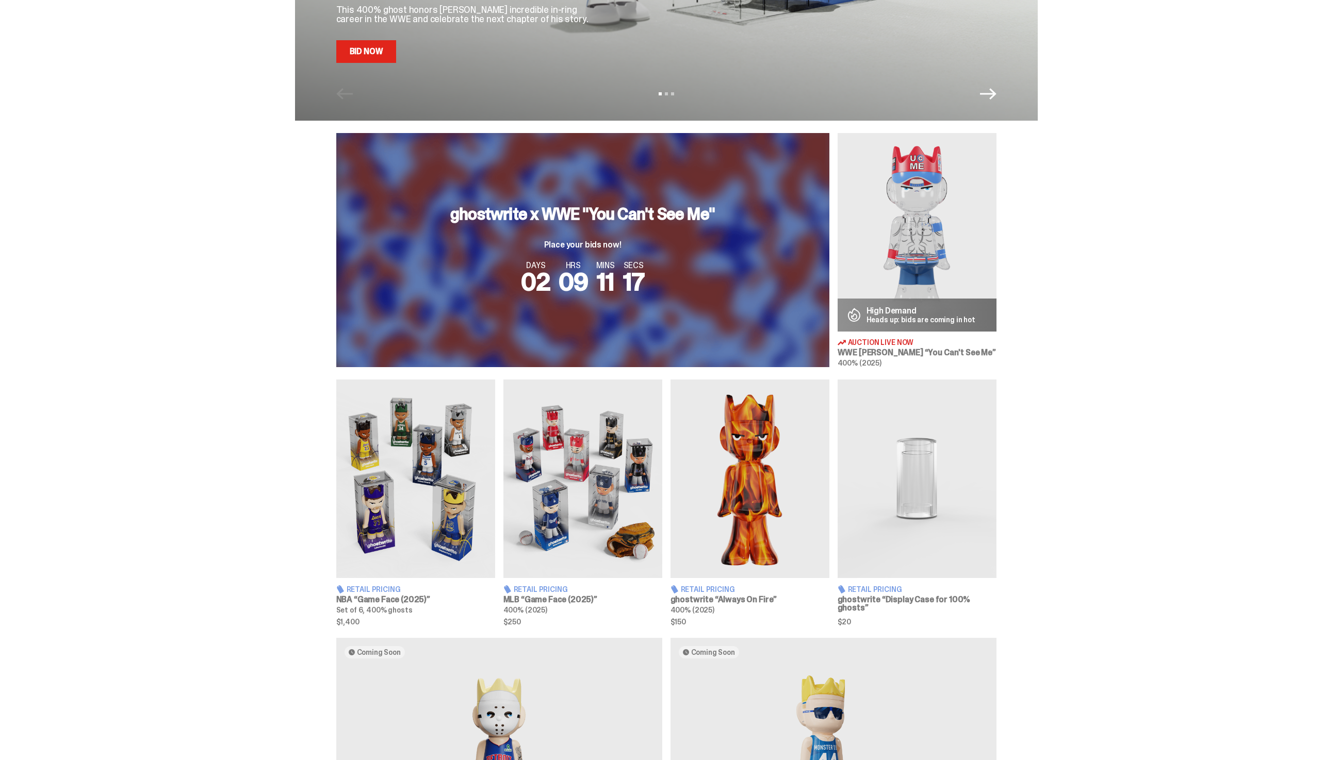
scroll to position [308, 0]
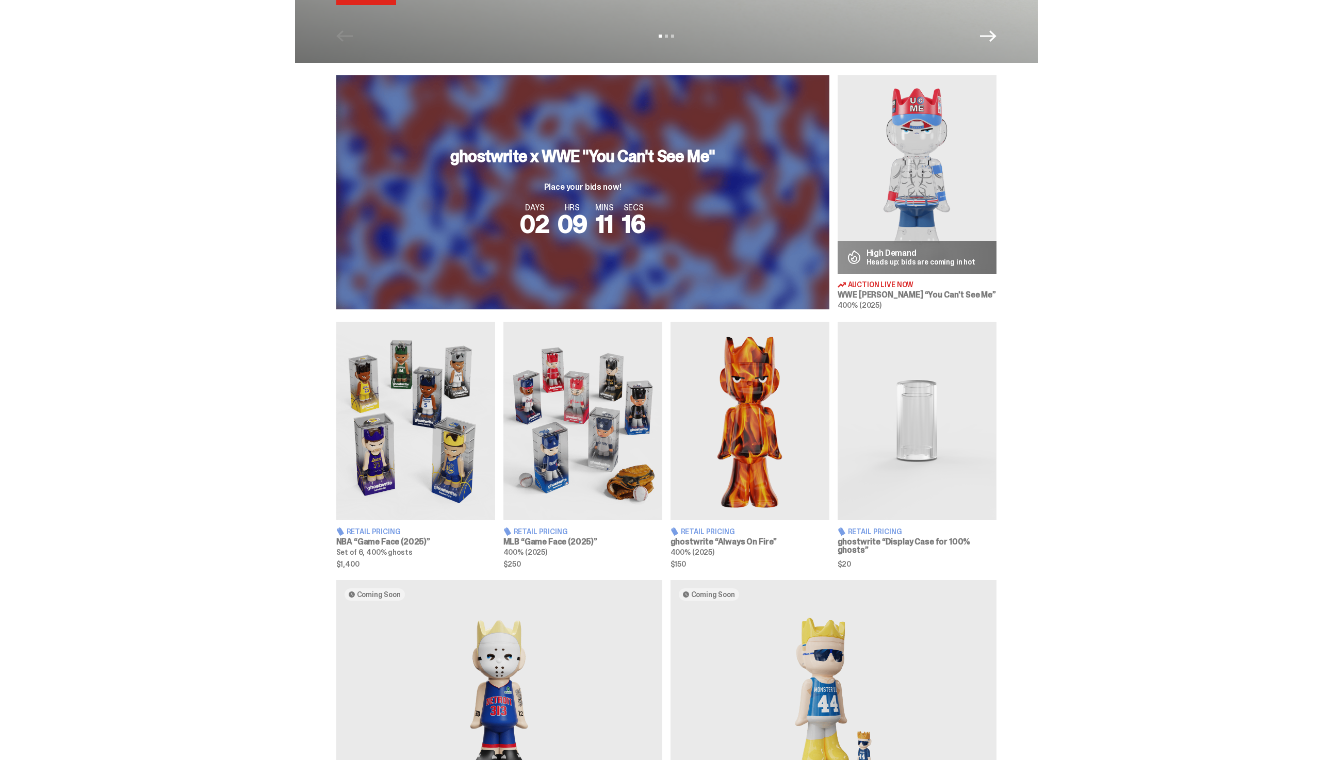
click at [431, 514] on img at bounding box center [415, 421] width 159 height 199
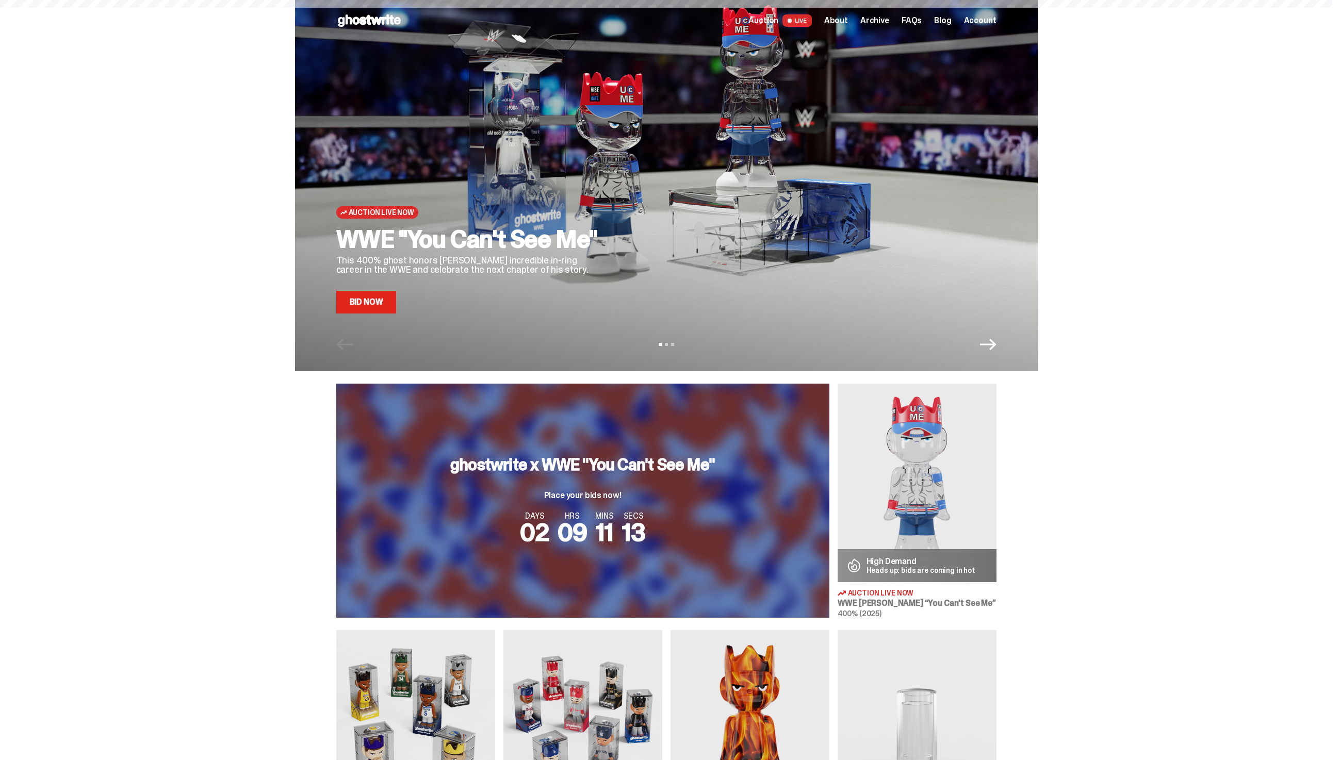
scroll to position [308, 0]
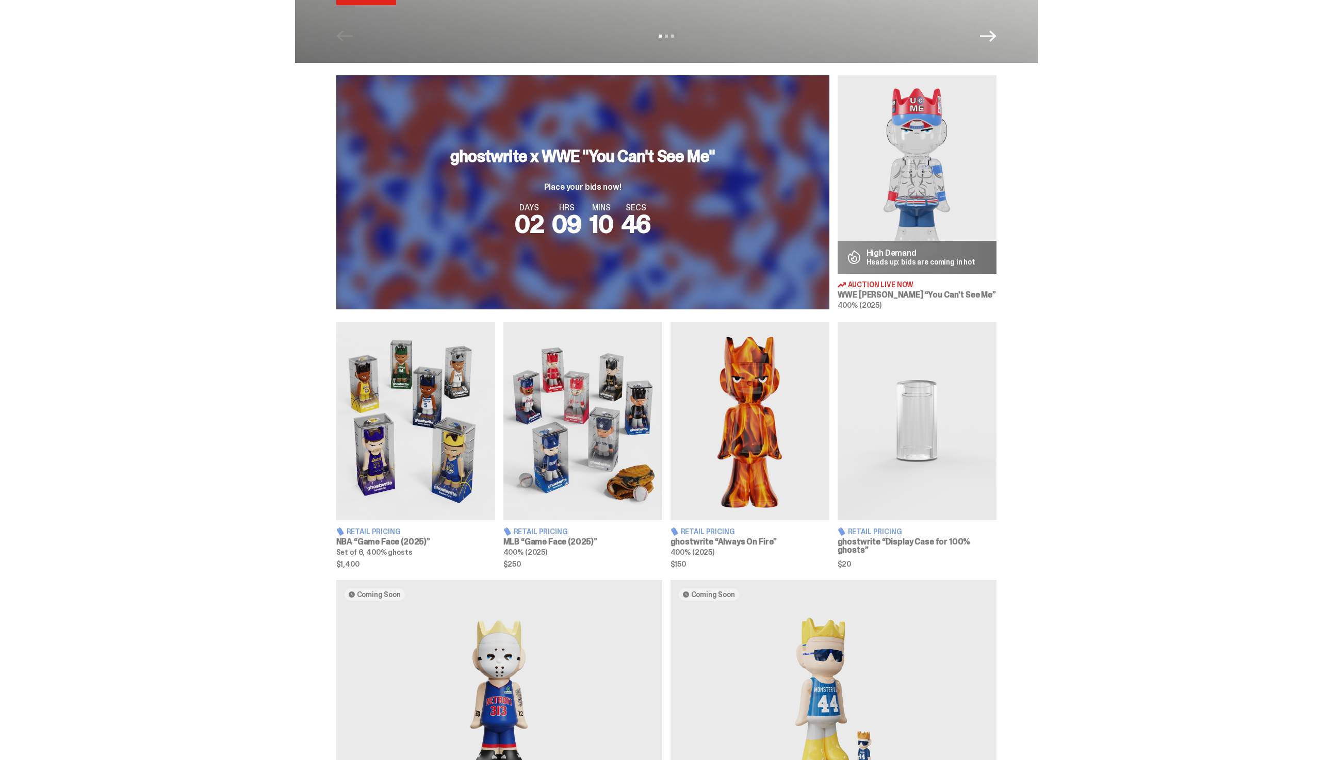
click at [687, 374] on img at bounding box center [749, 421] width 159 height 199
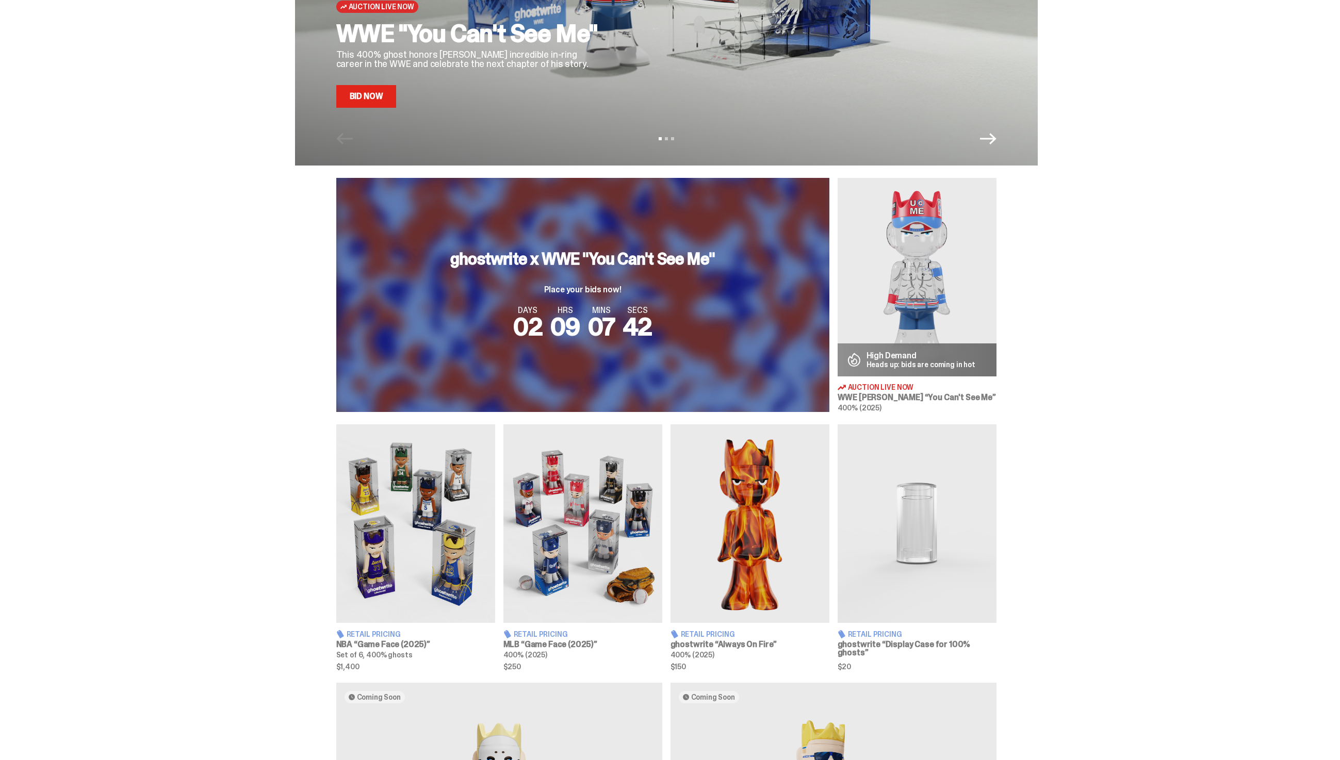
scroll to position [243, 0]
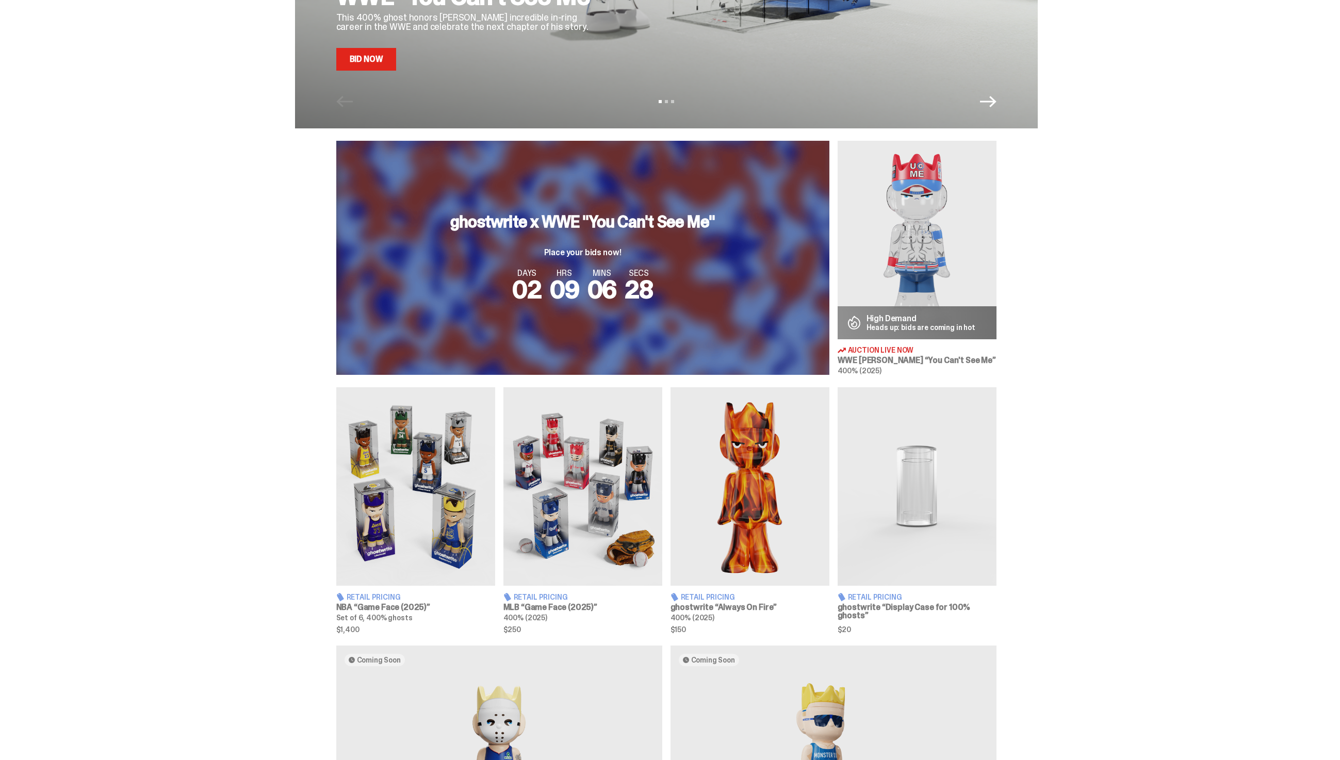
click at [628, 541] on img at bounding box center [582, 486] width 159 height 199
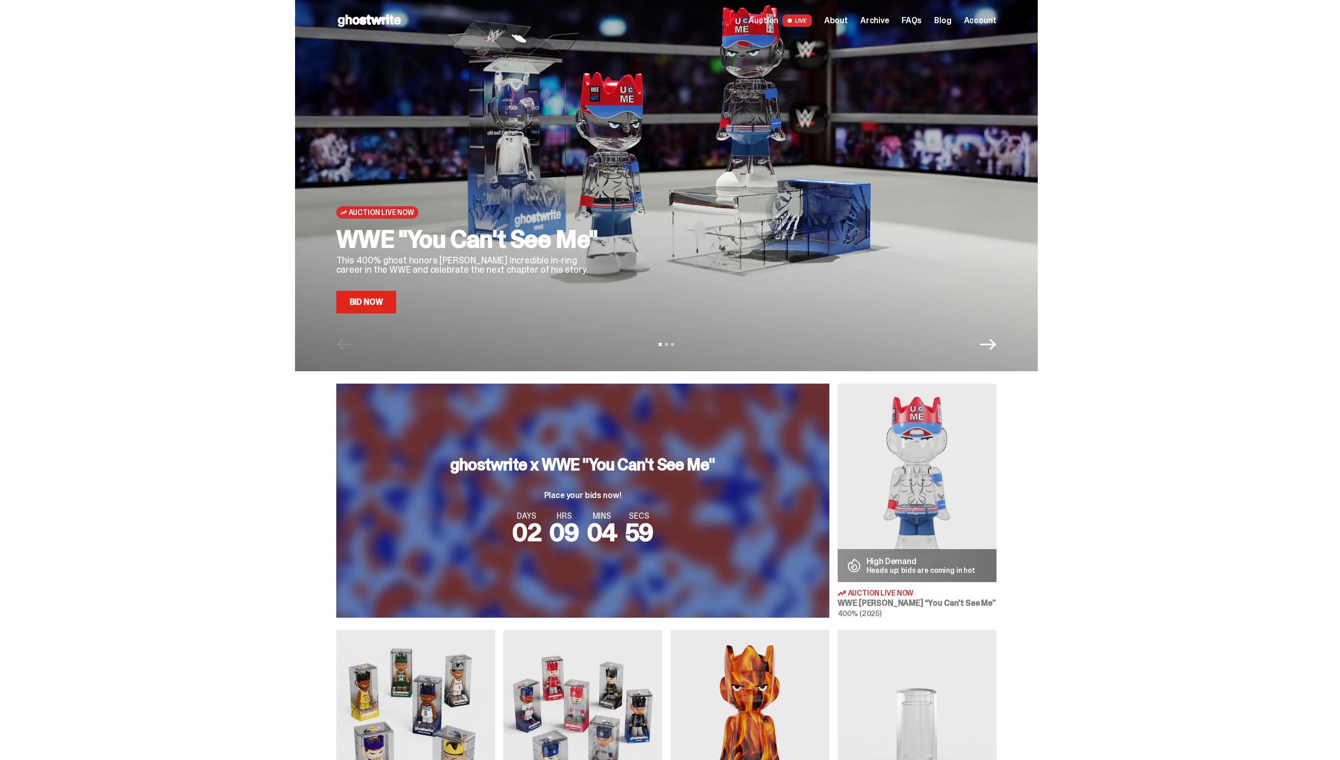
scroll to position [2, 0]
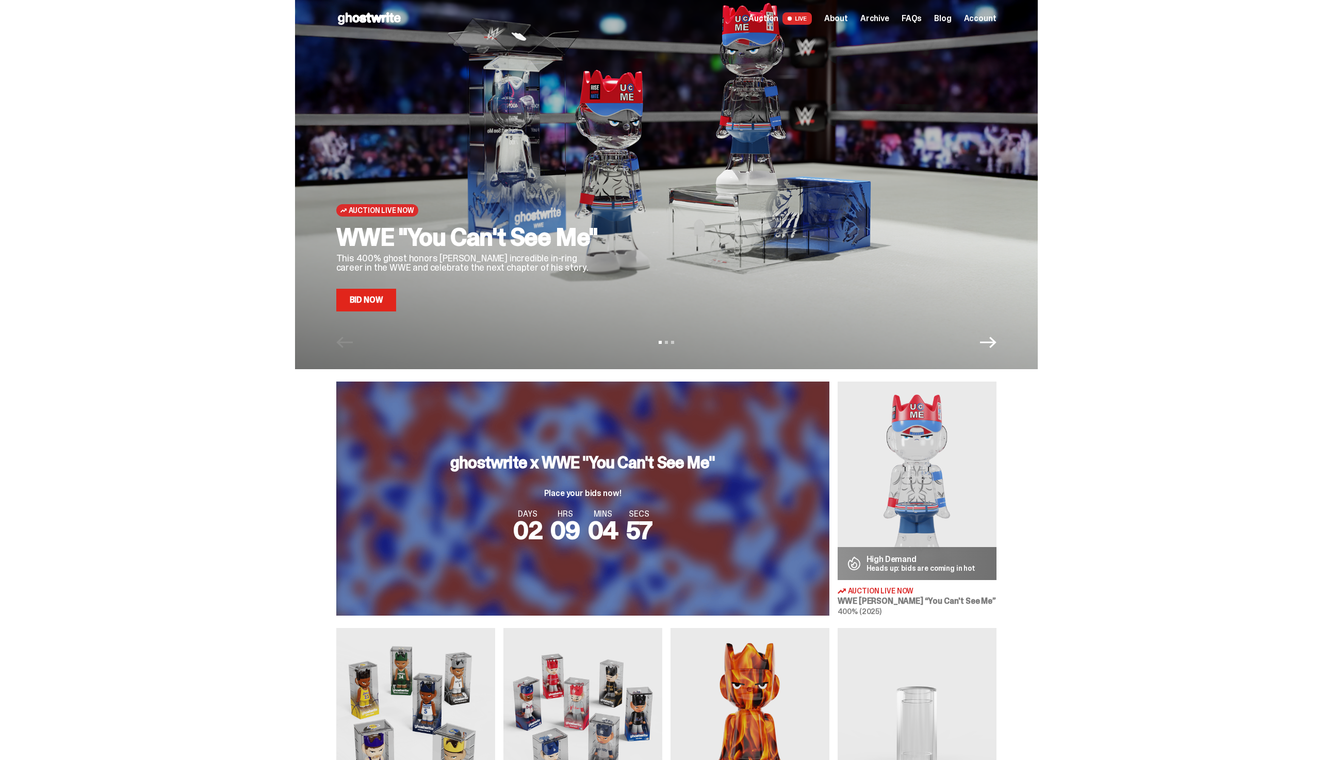
click at [374, 307] on link "Bid Now" at bounding box center [366, 300] width 60 height 23
